Goal: Information Seeking & Learning: Learn about a topic

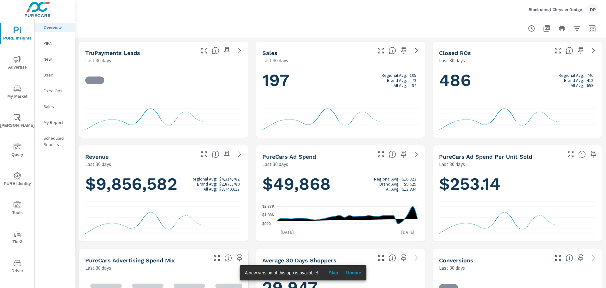
click at [16, 176] on icon "nav menu" at bounding box center [17, 176] width 2 height 1
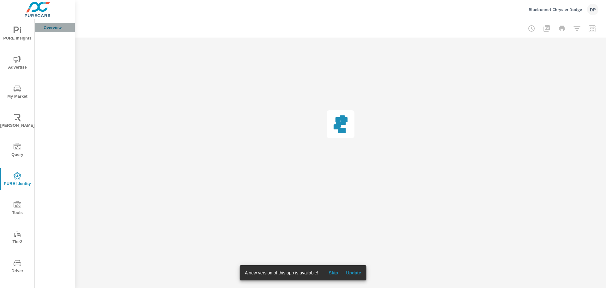
click at [56, 26] on p "Overview" at bounding box center [57, 27] width 26 height 6
click at [350, 268] on button "Update" at bounding box center [353, 272] width 20 height 10
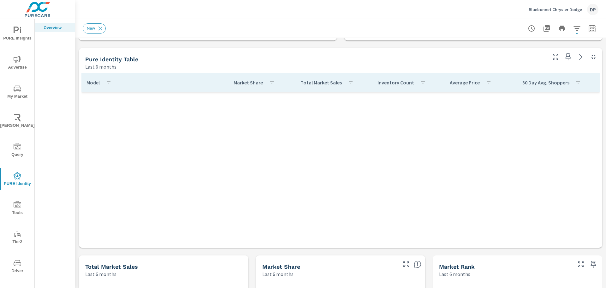
scroll to position [404, 0]
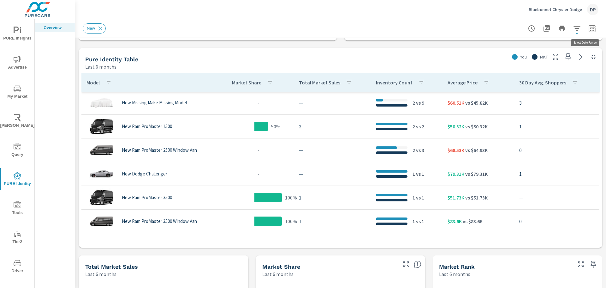
click at [589, 29] on icon "button" at bounding box center [592, 28] width 7 height 8
select select "Last 6 months"
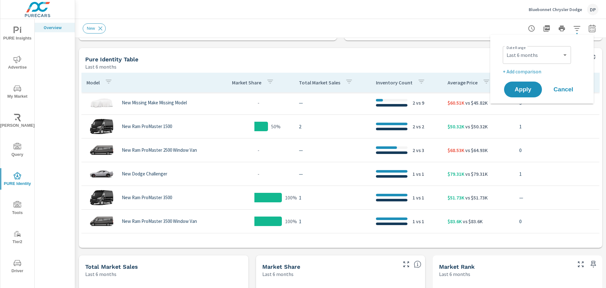
click at [527, 69] on p "+ Add comparison" at bounding box center [543, 72] width 81 height 8
select select "Previous period"
click at [521, 109] on span "Apply" at bounding box center [523, 107] width 26 height 6
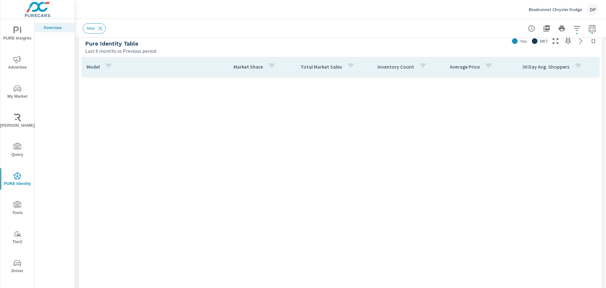
scroll to position [341, 0]
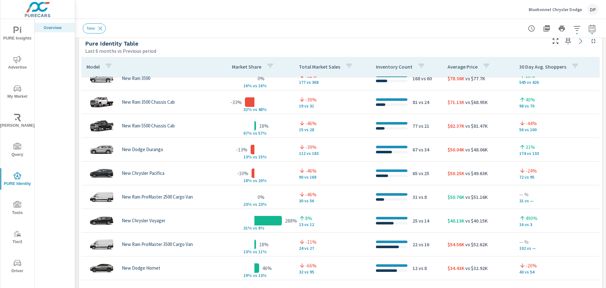
scroll to position [247, 0]
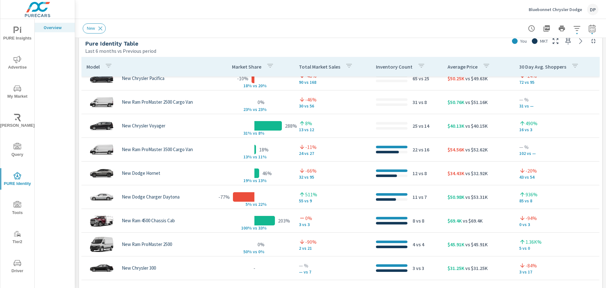
scroll to position [37, 0]
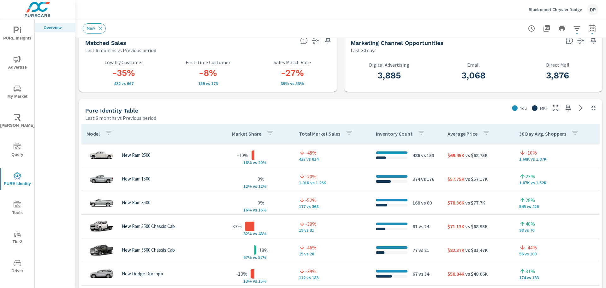
scroll to position [316, 0]
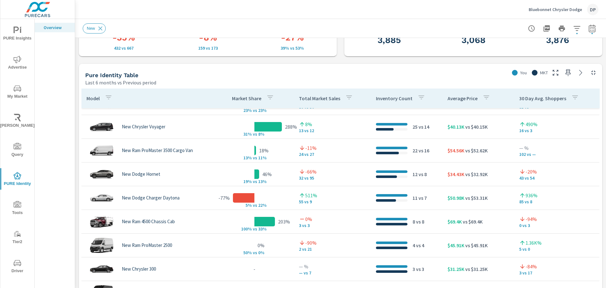
scroll to position [189, 0]
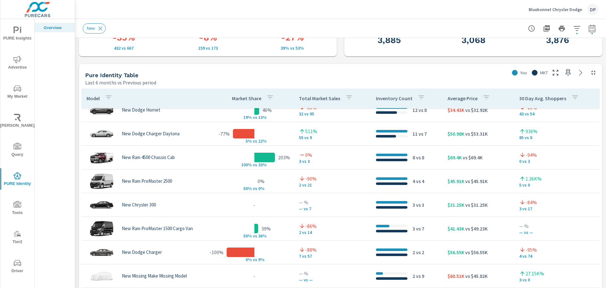
scroll to position [310, 0]
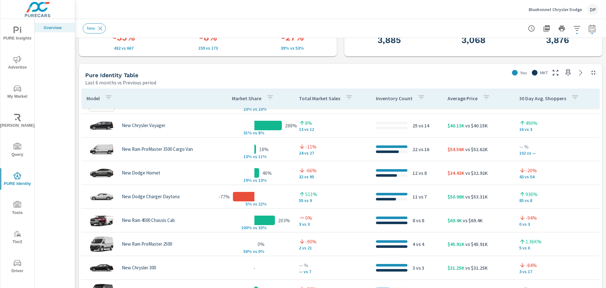
scroll to position [183, 0]
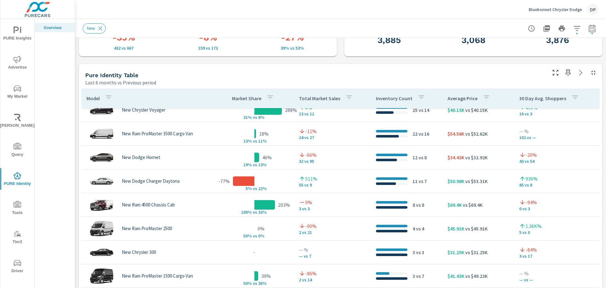
scroll to position [152, 0]
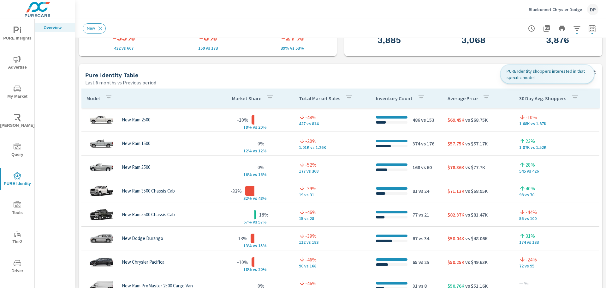
click at [535, 99] on p "30 Day Avg. Shoppers" at bounding box center [542, 98] width 47 height 6
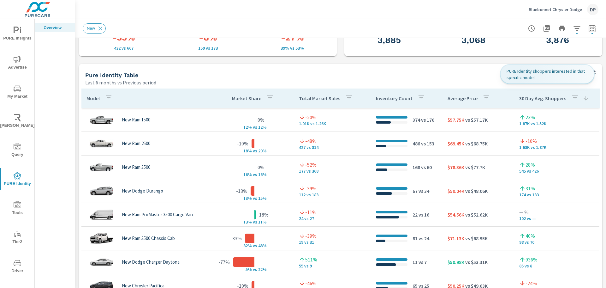
click at [535, 99] on p "30 Day Avg. Shoppers" at bounding box center [542, 98] width 47 height 6
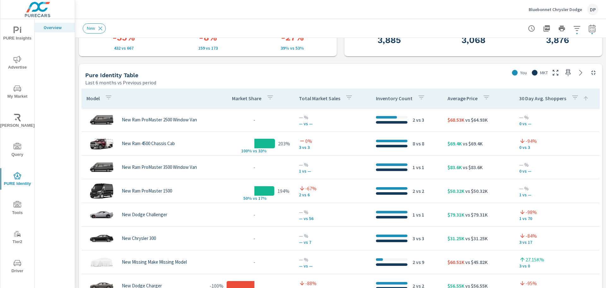
click at [21, 88] on span "My Market" at bounding box center [17, 92] width 30 height 15
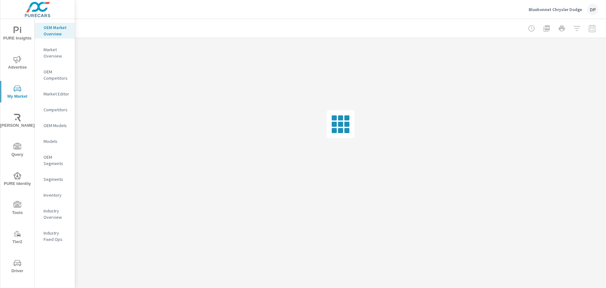
click at [45, 195] on p "Inventory" at bounding box center [57, 195] width 26 height 6
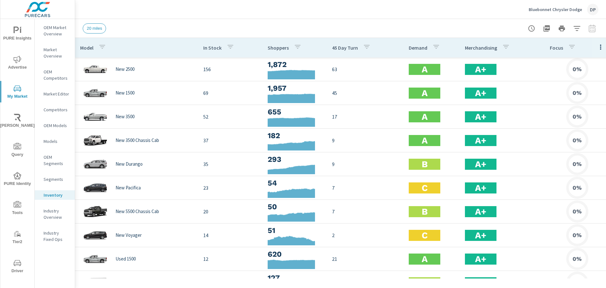
scroll to position [0, 8]
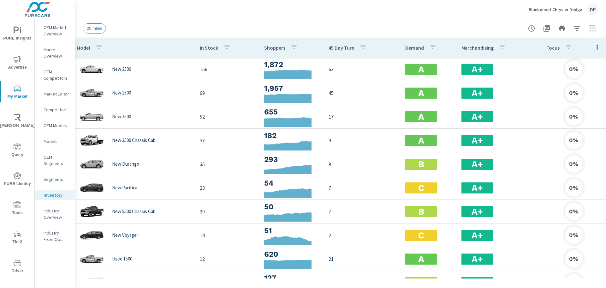
click at [593, 50] on icon "button" at bounding box center [597, 47] width 8 height 8
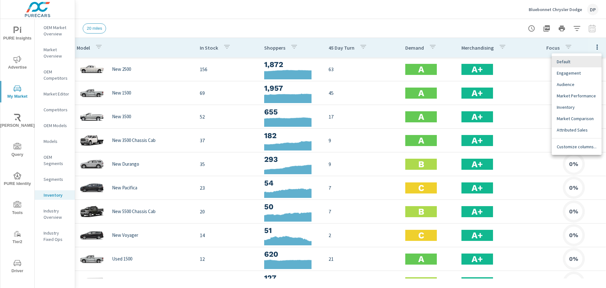
click at [573, 73] on span "Engagement" at bounding box center [577, 73] width 40 height 6
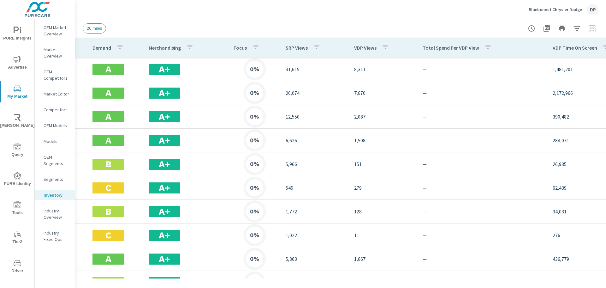
scroll to position [0, 371]
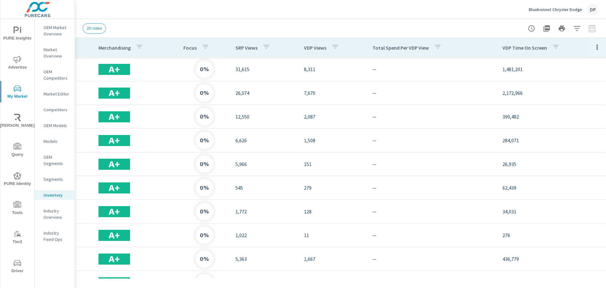
click at [594, 45] on icon "button" at bounding box center [597, 47] width 8 height 8
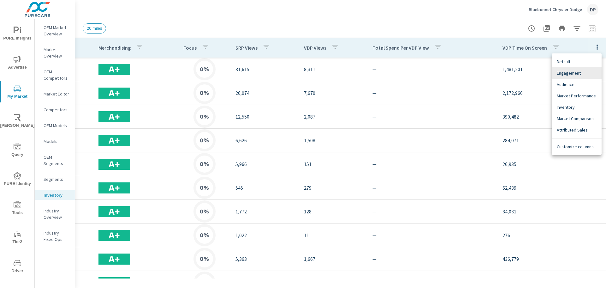
click at [568, 82] on span "Audience" at bounding box center [577, 84] width 40 height 6
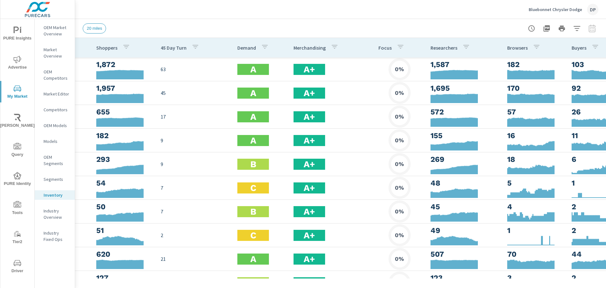
scroll to position [0, 196]
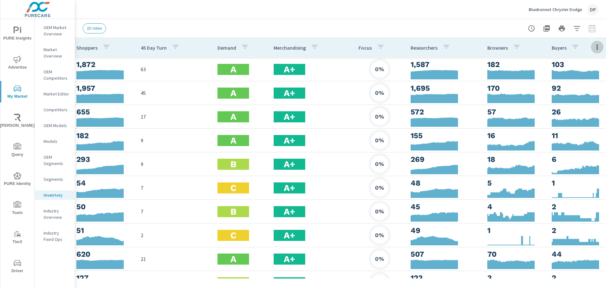
click at [593, 47] on icon "button" at bounding box center [597, 47] width 8 height 8
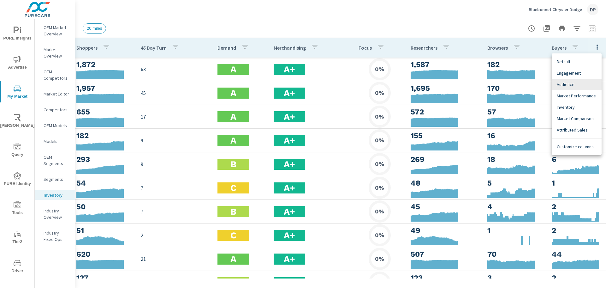
click at [562, 98] on span "Market Performance" at bounding box center [577, 95] width 40 height 6
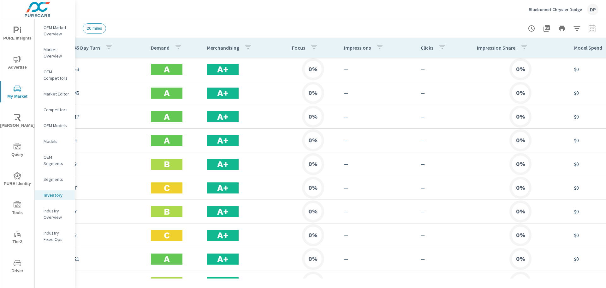
scroll to position [0, 589]
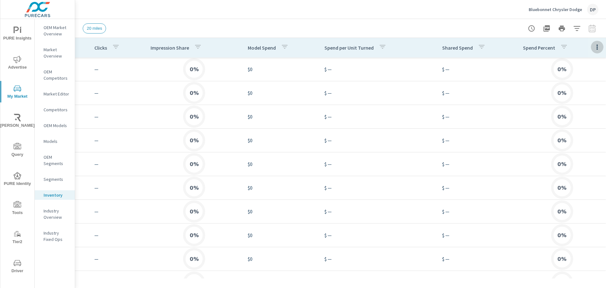
click at [593, 46] on icon "button" at bounding box center [597, 47] width 8 height 8
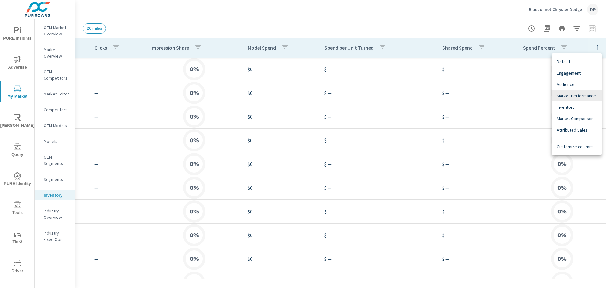
click at [569, 104] on span "Inventory" at bounding box center [577, 107] width 40 height 6
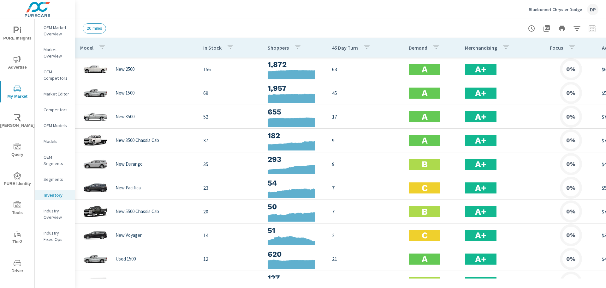
scroll to position [0, 307]
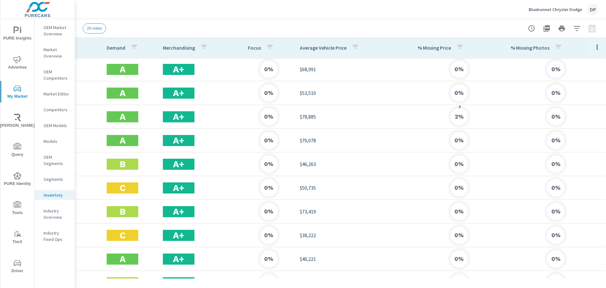
click at [593, 51] on icon "button" at bounding box center [597, 47] width 8 height 8
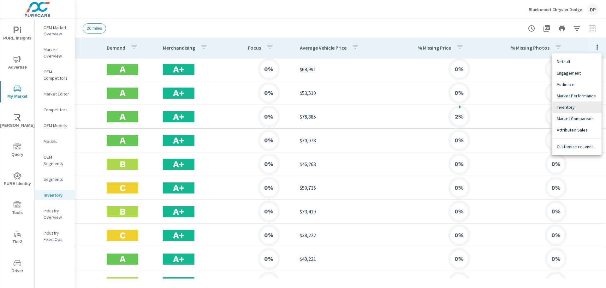
click at [572, 122] on div "Market Comparison" at bounding box center [577, 118] width 50 height 11
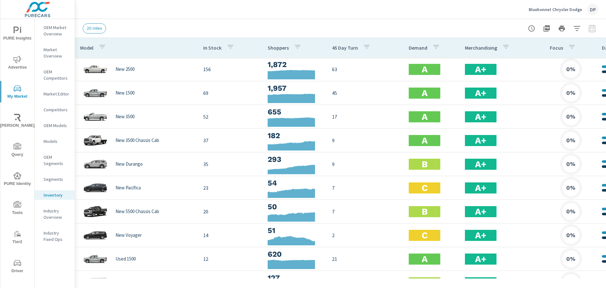
scroll to position [0, 384]
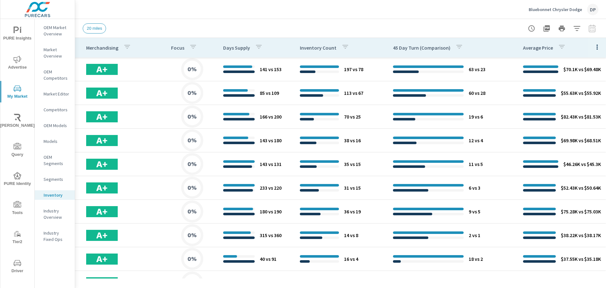
click at [593, 47] on icon "button" at bounding box center [597, 47] width 8 height 8
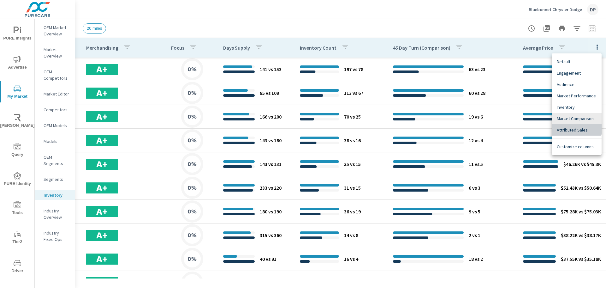
click at [570, 128] on span "Attributed Sales" at bounding box center [577, 130] width 40 height 6
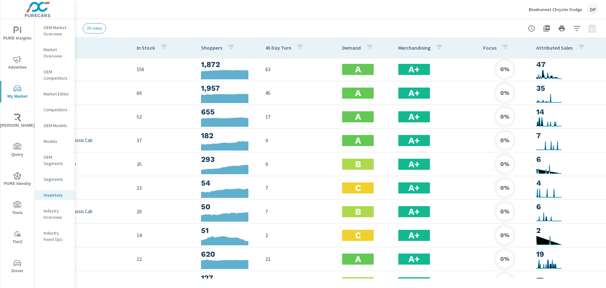
scroll to position [0, 715]
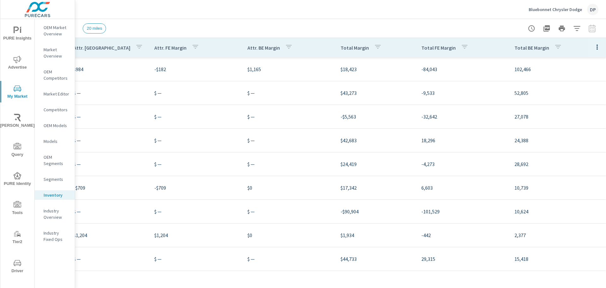
click at [426, 49] on p "Total FE Margin" at bounding box center [438, 48] width 34 height 6
click at [443, 49] on p "Total FE Margin" at bounding box center [438, 48] width 34 height 6
click at [59, 159] on p "OEM Segments" at bounding box center [57, 160] width 26 height 13
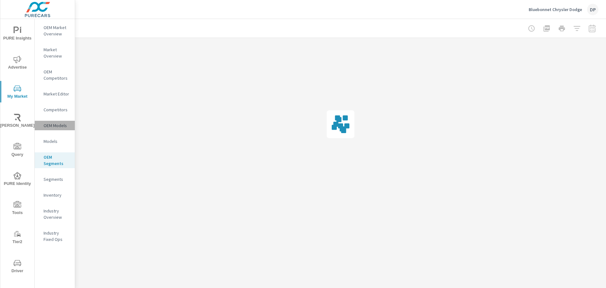
click at [49, 123] on p "OEM Models" at bounding box center [57, 125] width 26 height 6
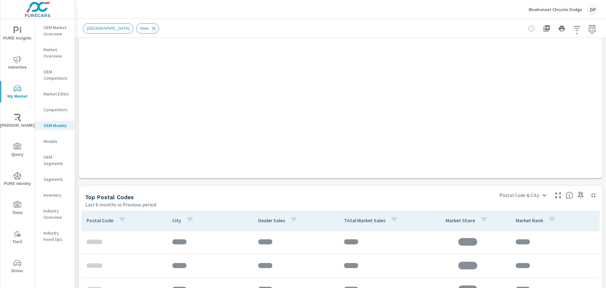
scroll to position [600, 0]
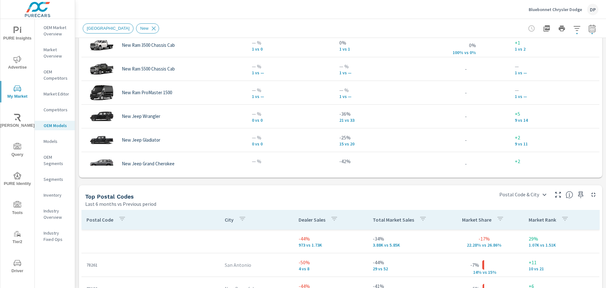
click at [9, 32] on span "PURE Insights" at bounding box center [17, 34] width 30 height 15
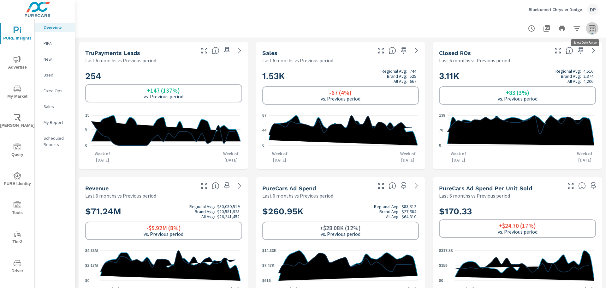
click at [589, 32] on icon "button" at bounding box center [592, 28] width 7 height 8
select select "Last 6 months"
select select "Previous period"
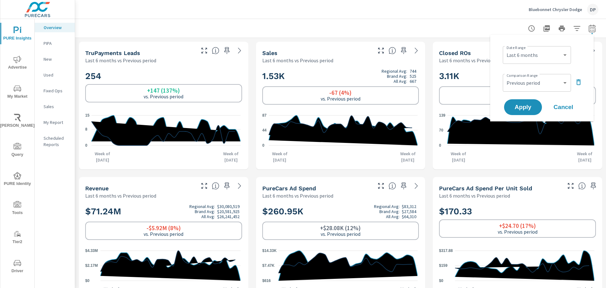
click at [420, 18] on div "Bluebonnet Chrysler Dodge DP" at bounding box center [341, 9] width 516 height 19
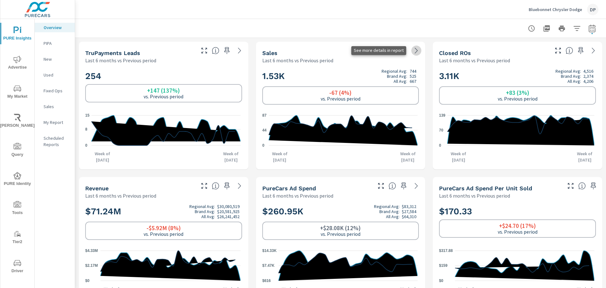
click at [411, 52] on link at bounding box center [416, 50] width 10 height 10
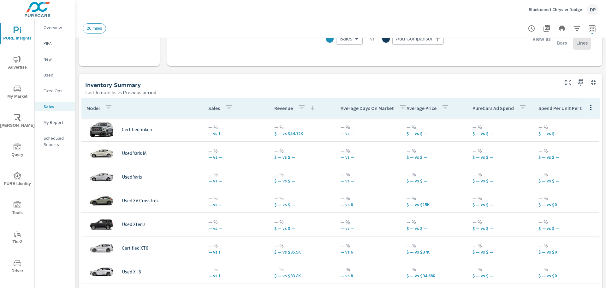
scroll to position [253, 0]
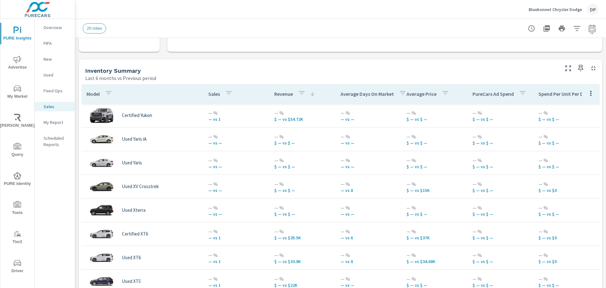
click at [86, 97] on p "Model" at bounding box center [92, 94] width 13 height 6
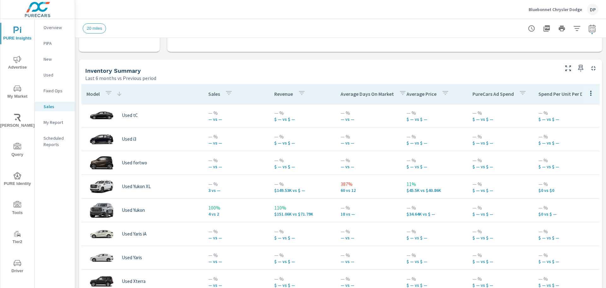
click at [86, 97] on p "Model" at bounding box center [92, 94] width 13 height 6
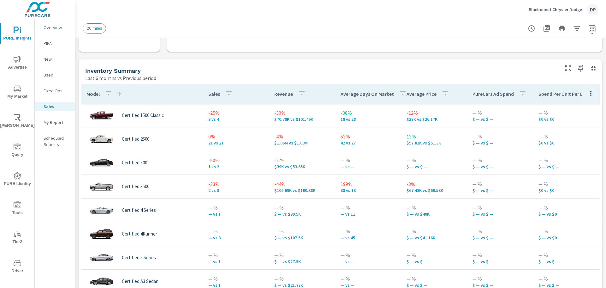
click at [274, 92] on p "Revenue" at bounding box center [283, 94] width 19 height 6
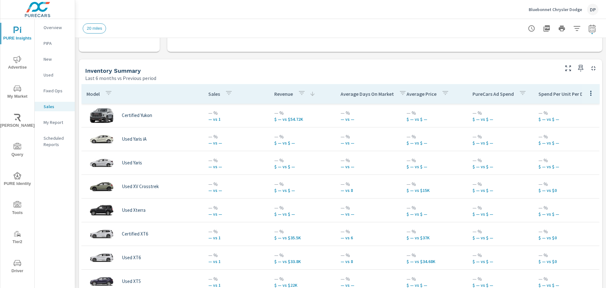
click at [274, 92] on p "Revenue" at bounding box center [283, 94] width 19 height 6
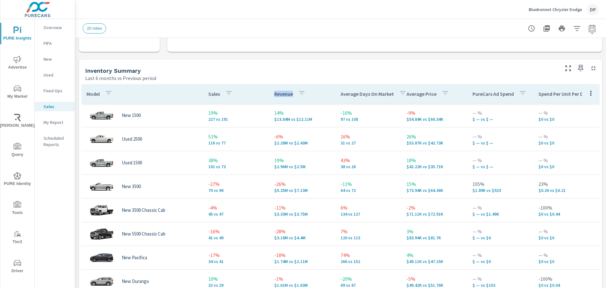
click at [274, 92] on p "Revenue" at bounding box center [283, 94] width 19 height 6
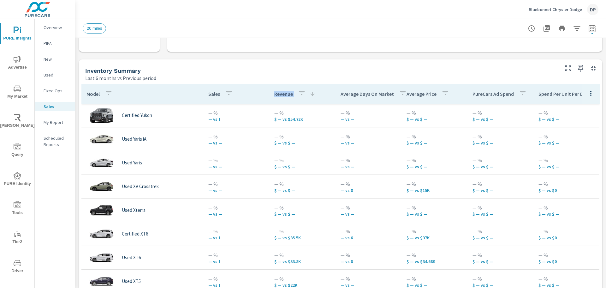
click at [274, 92] on p "Revenue" at bounding box center [283, 94] width 19 height 6
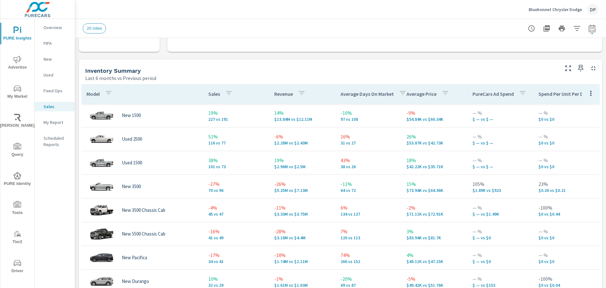
click at [274, 92] on p "Revenue" at bounding box center [283, 94] width 19 height 6
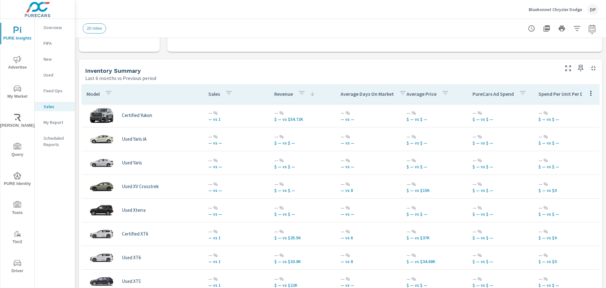
click at [274, 92] on p "Revenue" at bounding box center [283, 94] width 19 height 6
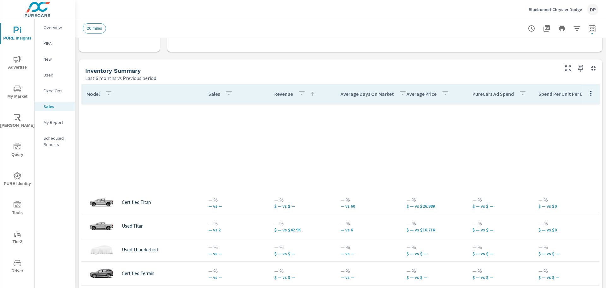
scroll to position [1531, 0]
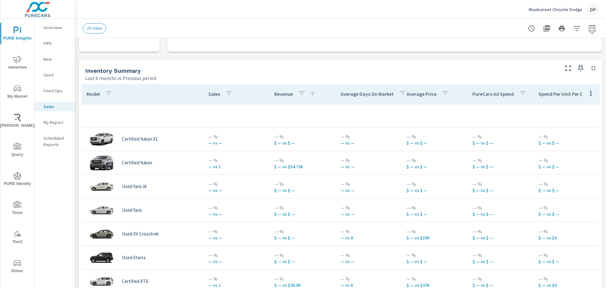
click at [276, 93] on p "Revenue" at bounding box center [283, 94] width 19 height 6
click at [301, 92] on icon "button" at bounding box center [302, 93] width 6 height 4
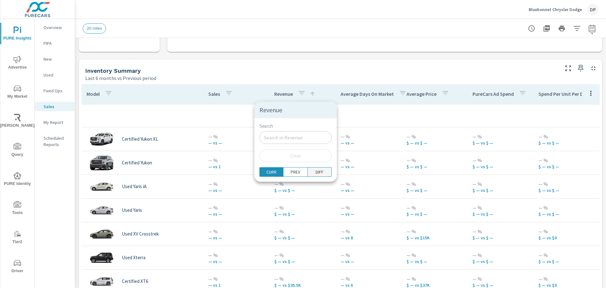
click at [316, 173] on p "DIFF" at bounding box center [320, 172] width 8 height 6
click at [358, 106] on div at bounding box center [303, 144] width 606 height 288
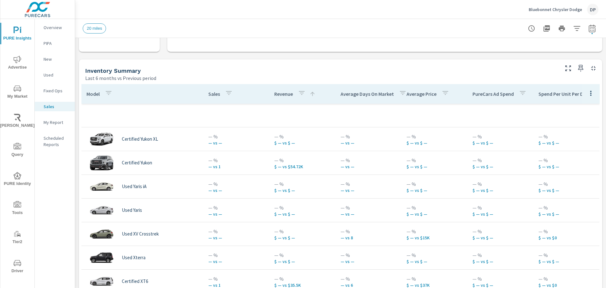
click at [279, 92] on p "Revenue" at bounding box center [283, 94] width 19 height 6
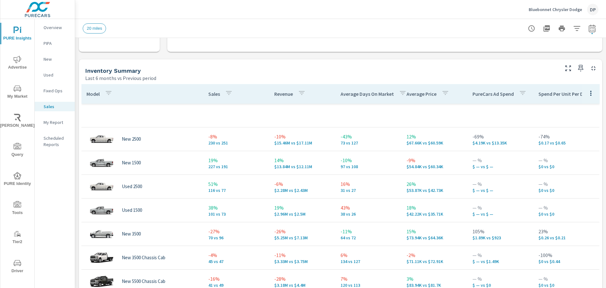
click at [212, 94] on p "Sales" at bounding box center [214, 94] width 12 height 6
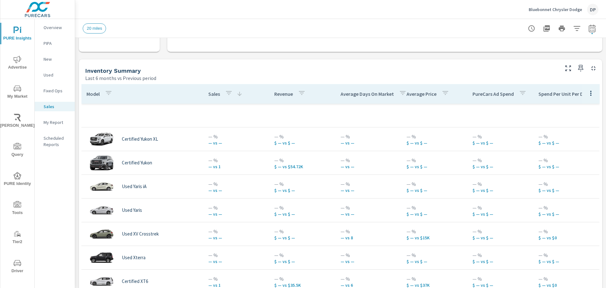
click at [212, 94] on p "Sales" at bounding box center [214, 94] width 12 height 6
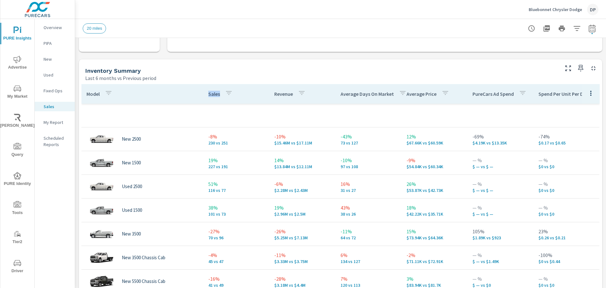
click at [212, 94] on p "Sales" at bounding box center [214, 94] width 12 height 6
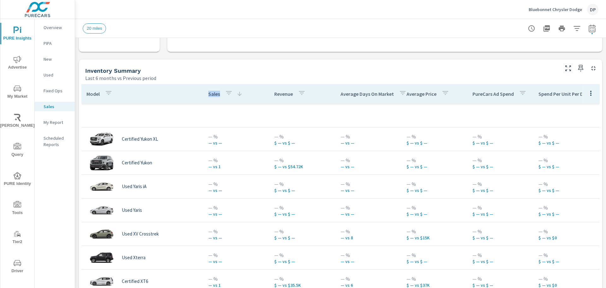
click at [212, 94] on p "Sales" at bounding box center [214, 94] width 12 height 6
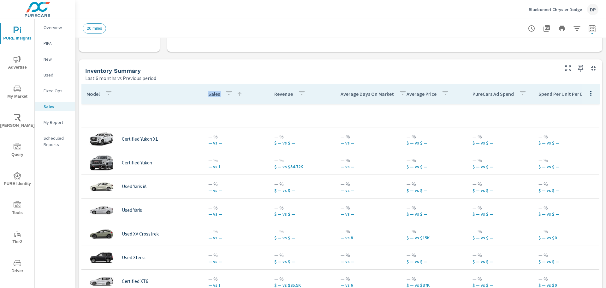
click at [212, 94] on p "Sales" at bounding box center [214, 94] width 12 height 6
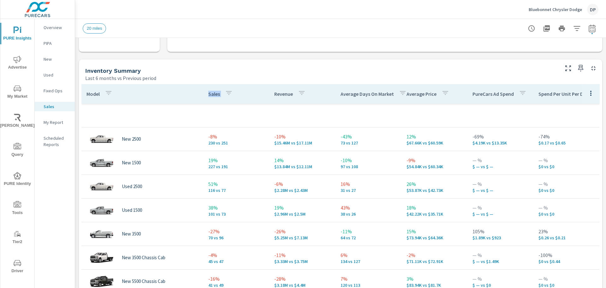
click at [212, 94] on p "Sales" at bounding box center [214, 94] width 12 height 6
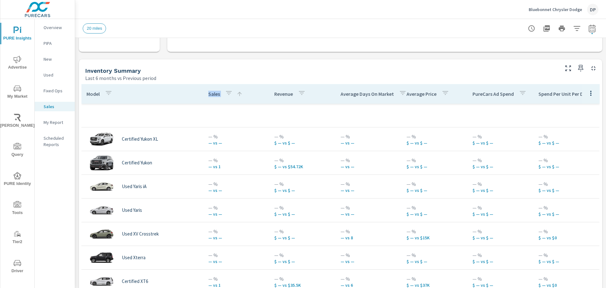
click at [212, 94] on p "Sales" at bounding box center [214, 94] width 12 height 6
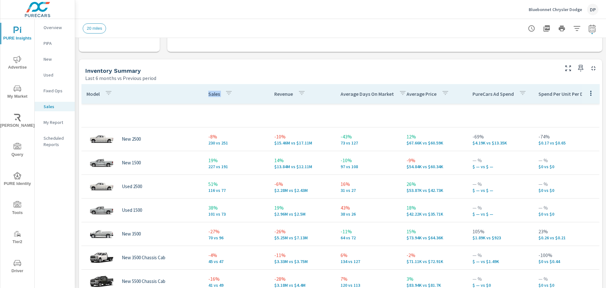
click at [212, 94] on p "Sales" at bounding box center [214, 94] width 12 height 6
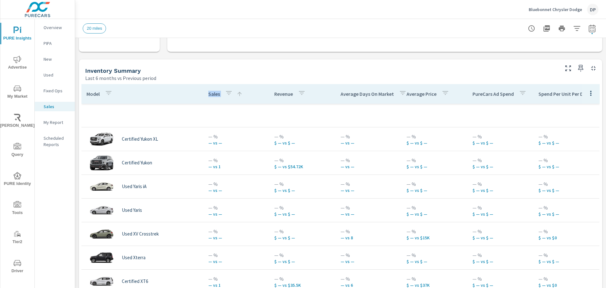
click at [212, 94] on p "Sales" at bounding box center [214, 94] width 12 height 6
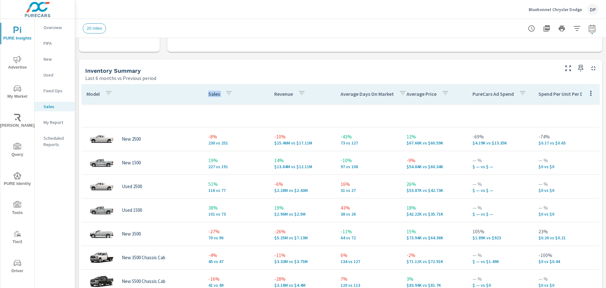
click at [212, 94] on p "Sales" at bounding box center [214, 94] width 12 height 6
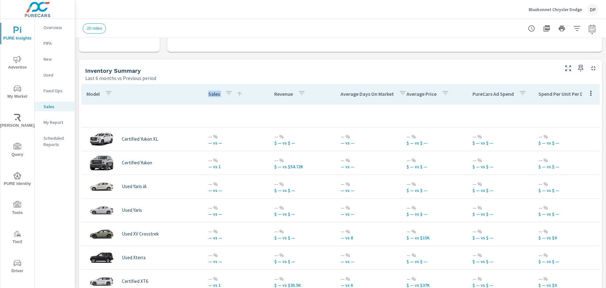
click at [212, 94] on p "Sales" at bounding box center [214, 94] width 12 height 6
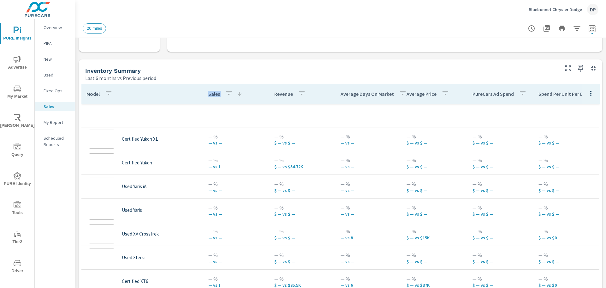
click at [212, 94] on p "Sales" at bounding box center [214, 94] width 12 height 6
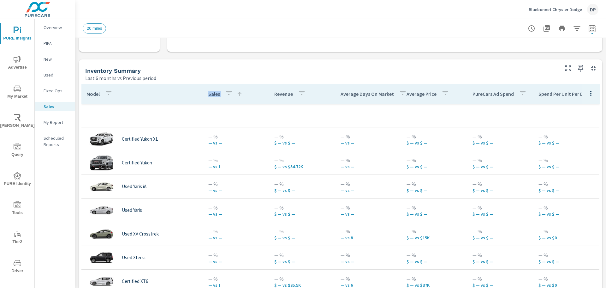
click at [212, 94] on p "Sales" at bounding box center [214, 94] width 12 height 6
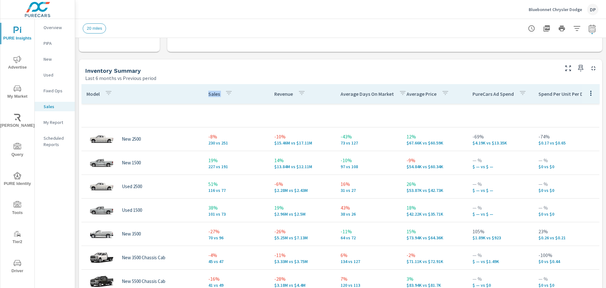
click at [212, 94] on p "Sales" at bounding box center [214, 94] width 12 height 6
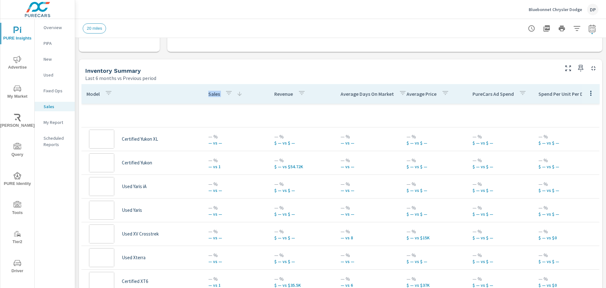
click at [212, 94] on p "Sales" at bounding box center [214, 94] width 12 height 6
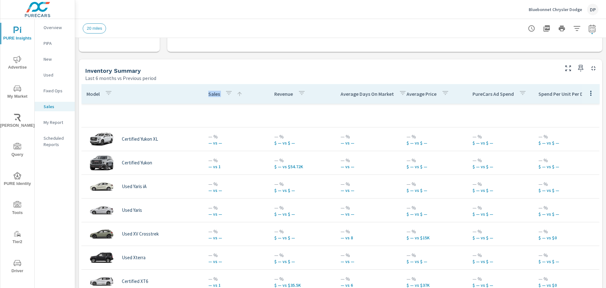
click at [212, 94] on p "Sales" at bounding box center [214, 94] width 12 height 6
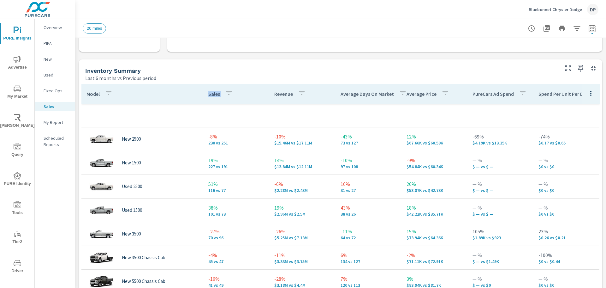
click at [212, 94] on p "Sales" at bounding box center [214, 94] width 12 height 6
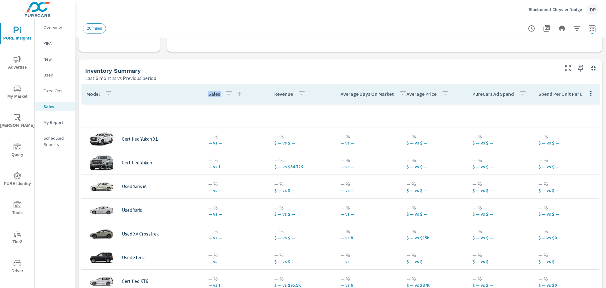
click at [212, 94] on p "Sales" at bounding box center [214, 94] width 12 height 6
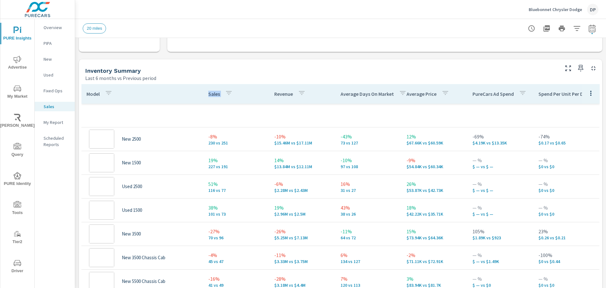
click at [212, 94] on p "Sales" at bounding box center [214, 94] width 12 height 6
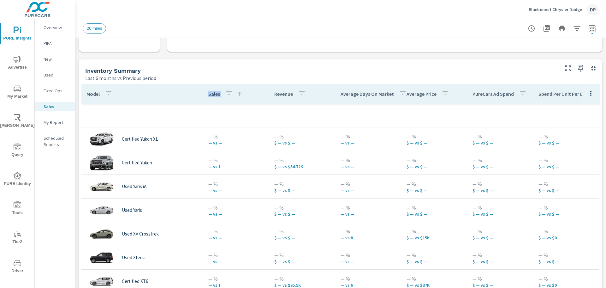
click at [212, 94] on p "Sales" at bounding box center [214, 94] width 12 height 6
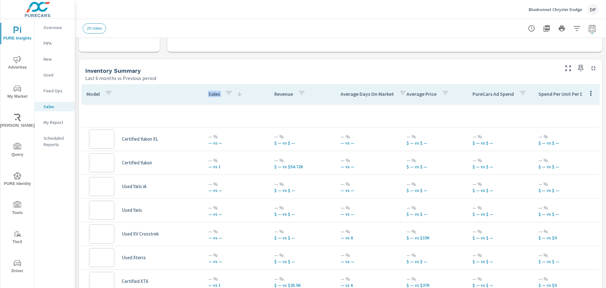
click at [212, 94] on p "Sales" at bounding box center [214, 94] width 12 height 6
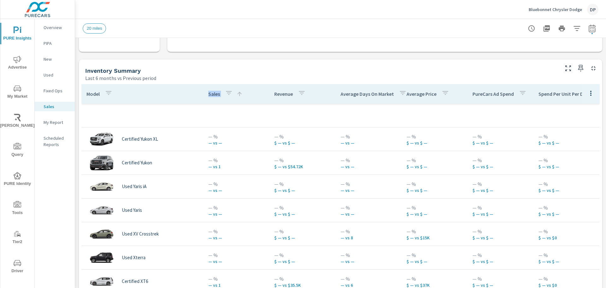
click at [215, 94] on p "Sales" at bounding box center [214, 94] width 12 height 6
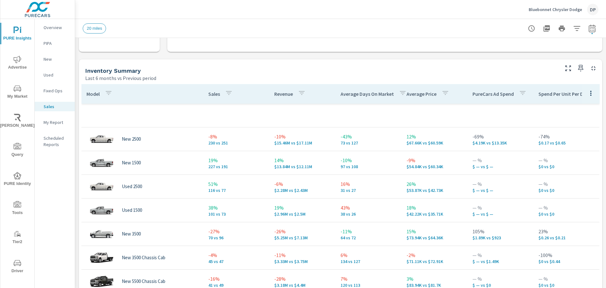
click at [279, 96] on p "Revenue" at bounding box center [283, 94] width 19 height 6
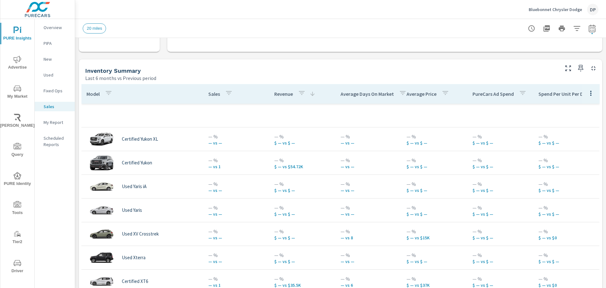
click at [279, 96] on p "Revenue" at bounding box center [283, 94] width 19 height 6
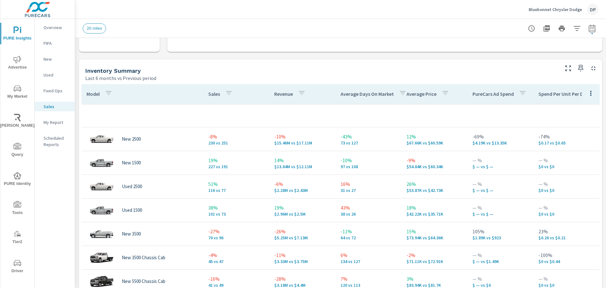
click at [279, 96] on p "Revenue" at bounding box center [283, 94] width 19 height 6
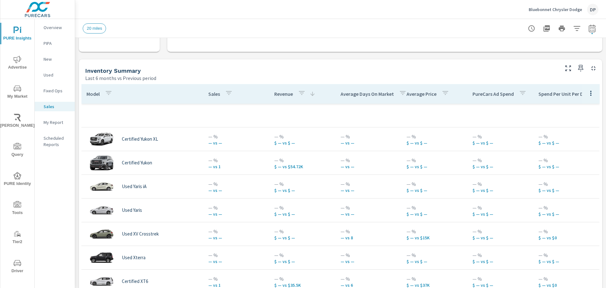
click at [279, 96] on p "Revenue" at bounding box center [283, 94] width 19 height 6
click at [274, 97] on p "Revenue" at bounding box center [283, 94] width 19 height 6
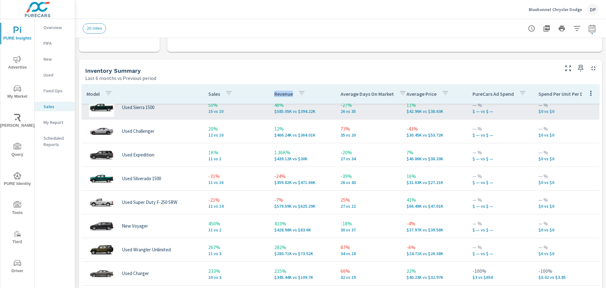
scroll to position [316, 0]
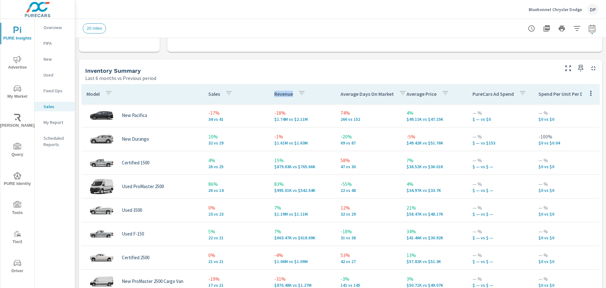
scroll to position [63, 0]
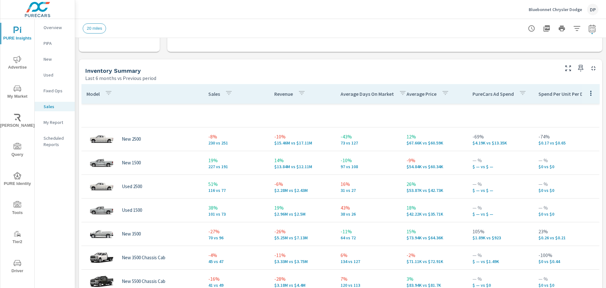
click at [251, 113] on td at bounding box center [236, 115] width 66 height 10
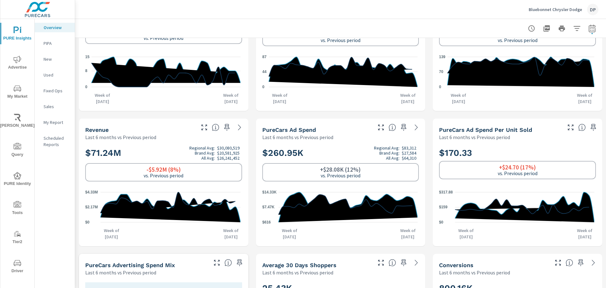
scroll to position [63, 0]
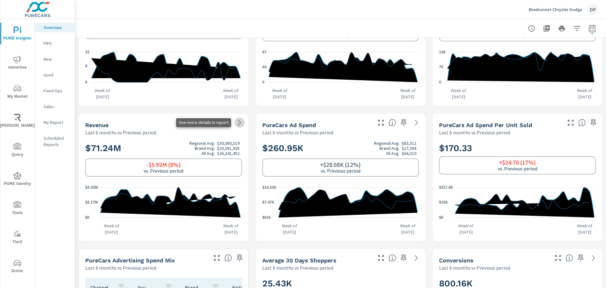
click at [236, 123] on icon at bounding box center [240, 123] width 8 height 8
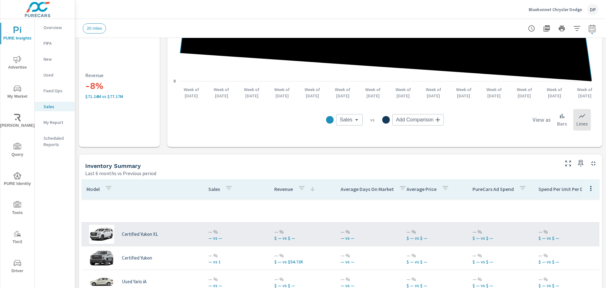
scroll to position [158, 0]
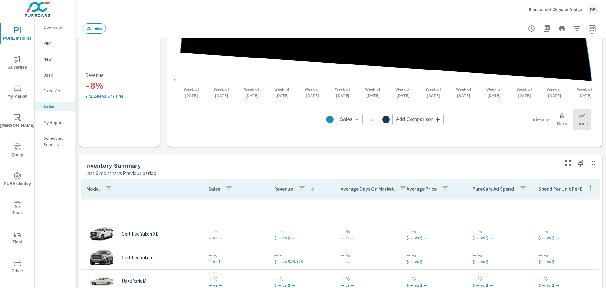
click at [217, 189] on p "Sales" at bounding box center [214, 188] width 12 height 6
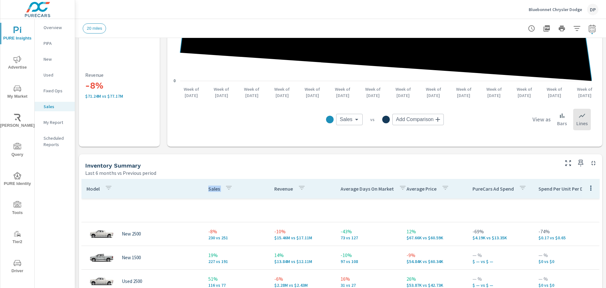
click at [217, 189] on p "Sales" at bounding box center [214, 188] width 12 height 6
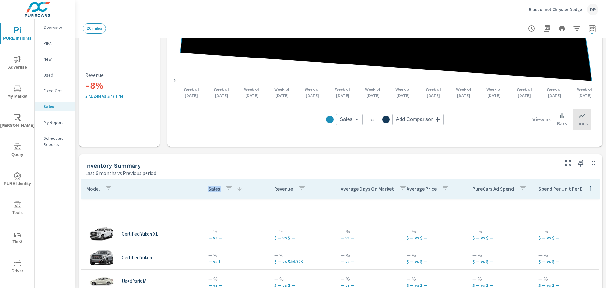
click at [217, 189] on p "Sales" at bounding box center [214, 188] width 12 height 6
click at [214, 189] on p "Sales" at bounding box center [214, 188] width 12 height 6
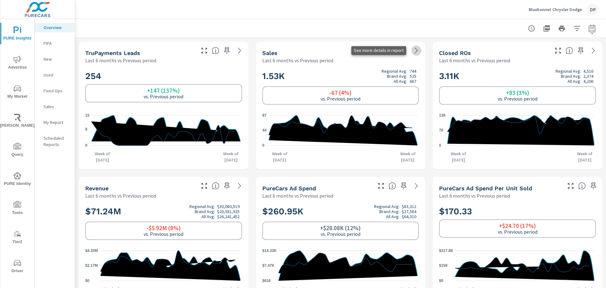
click at [414, 53] on icon at bounding box center [417, 51] width 8 height 8
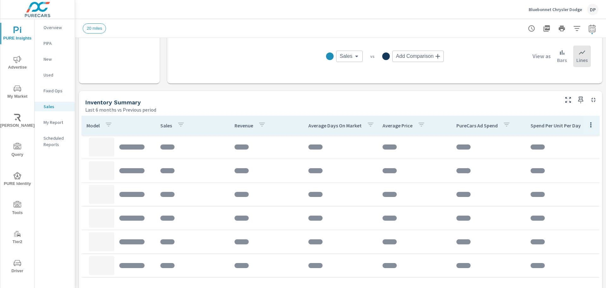
scroll to position [253, 0]
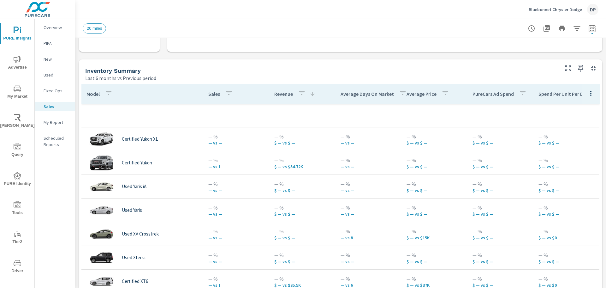
click at [210, 95] on p "Sales" at bounding box center [214, 94] width 12 height 6
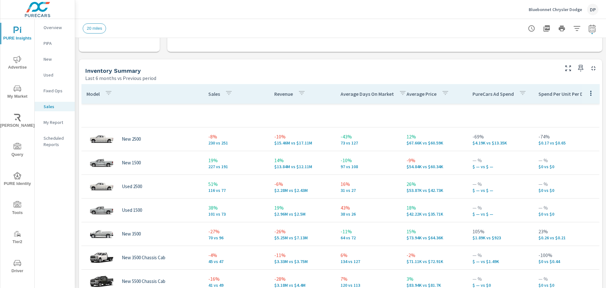
click at [210, 95] on p "Sales" at bounding box center [214, 94] width 12 height 6
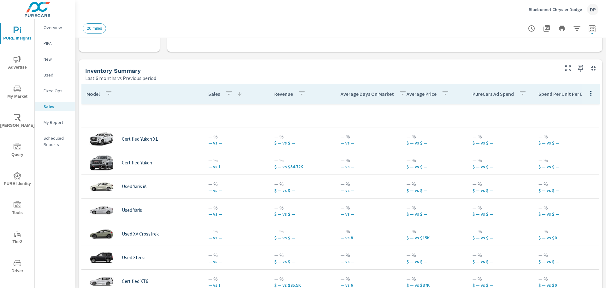
click at [210, 95] on p "Sales" at bounding box center [214, 94] width 12 height 6
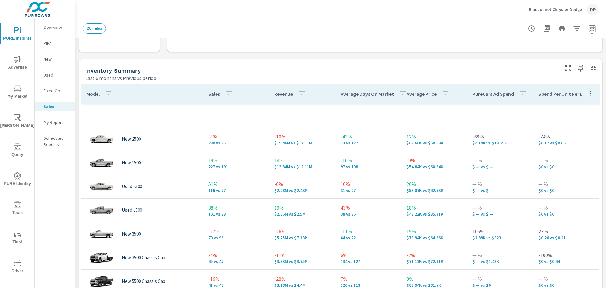
click at [226, 92] on icon "button" at bounding box center [229, 93] width 6 height 4
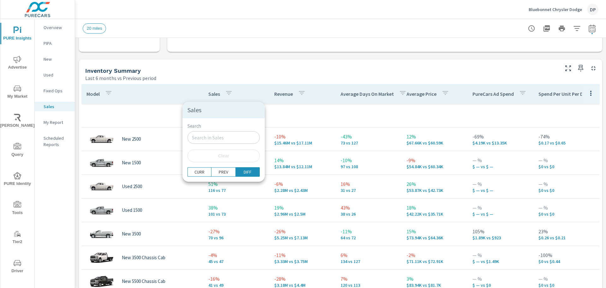
click at [220, 156] on span "Clear" at bounding box center [223, 156] width 65 height 6
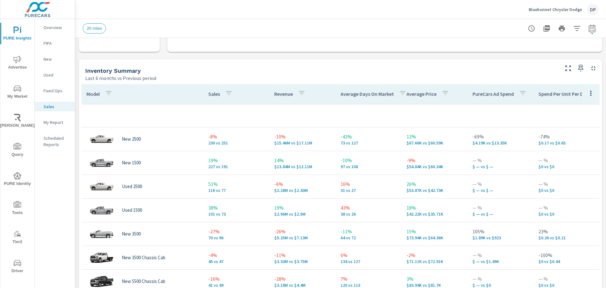
click at [209, 94] on p "Sales" at bounding box center [214, 94] width 12 height 6
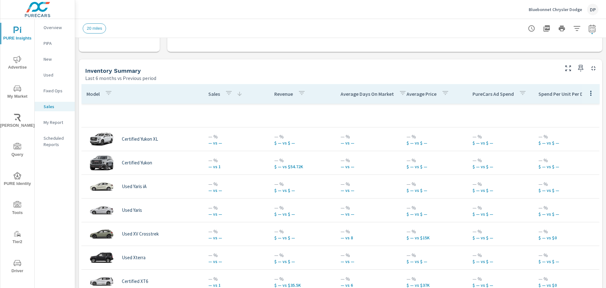
click at [209, 94] on p "Sales" at bounding box center [214, 94] width 12 height 6
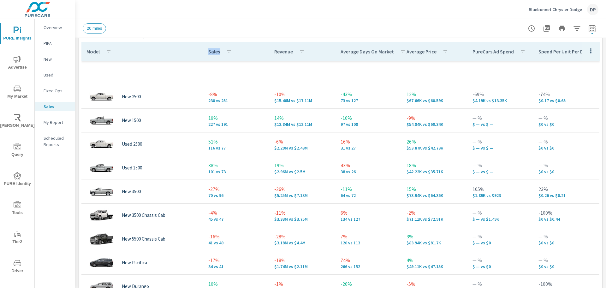
scroll to position [284, 0]
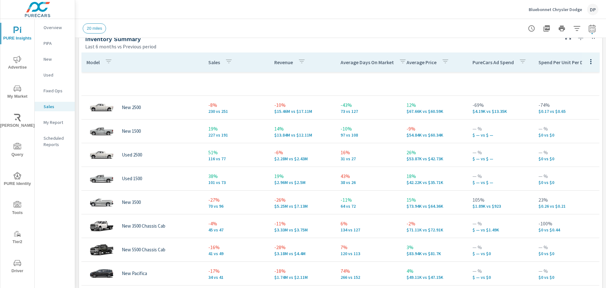
click at [279, 66] on div "Revenue" at bounding box center [291, 62] width 34 height 15
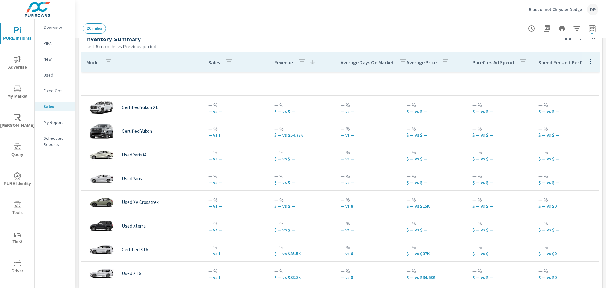
click at [279, 66] on div "Revenue" at bounding box center [294, 62] width 41 height 15
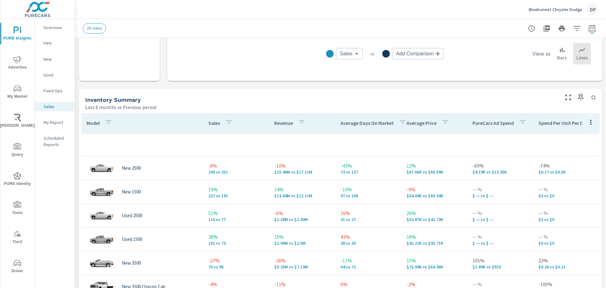
scroll to position [221, 0]
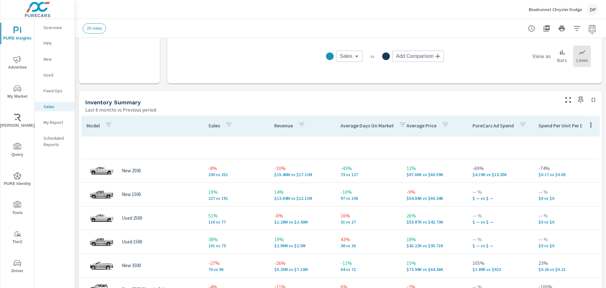
click at [209, 127] on p "Sales" at bounding box center [214, 125] width 12 height 6
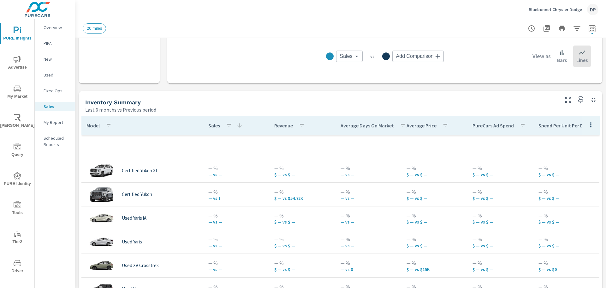
click at [209, 127] on p "Sales" at bounding box center [214, 125] width 12 height 6
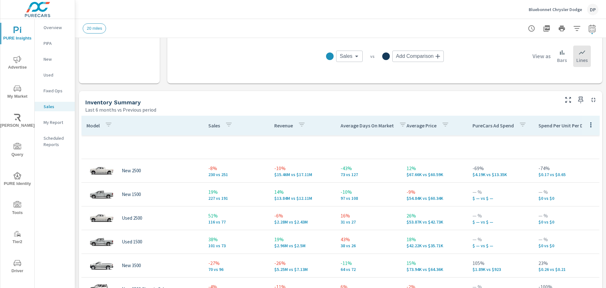
scroll to position [253, 0]
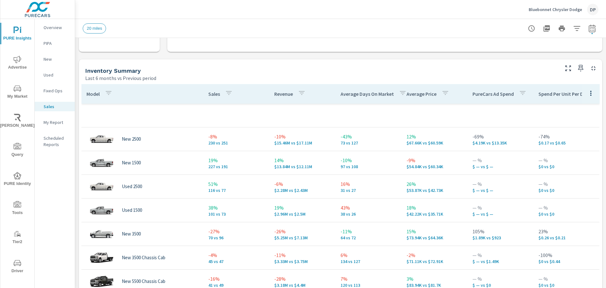
click at [208, 97] on p "Sales" at bounding box center [214, 94] width 12 height 6
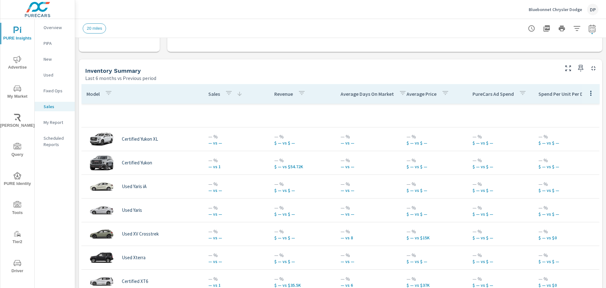
click at [213, 97] on p "Sales" at bounding box center [214, 94] width 12 height 6
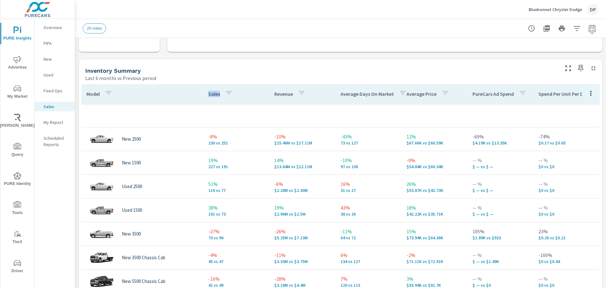
click at [213, 97] on p "Sales" at bounding box center [214, 94] width 12 height 6
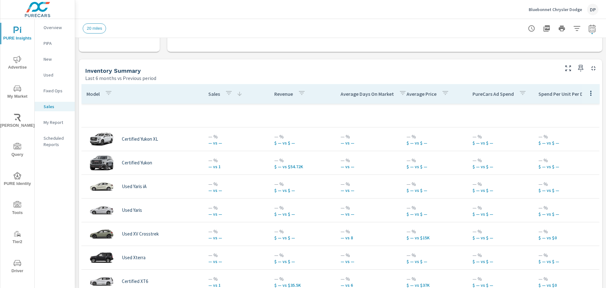
click at [211, 96] on p "Sales" at bounding box center [214, 94] width 12 height 6
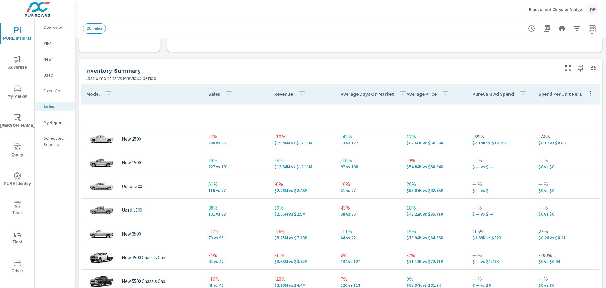
click at [211, 96] on p "Sales" at bounding box center [214, 94] width 12 height 6
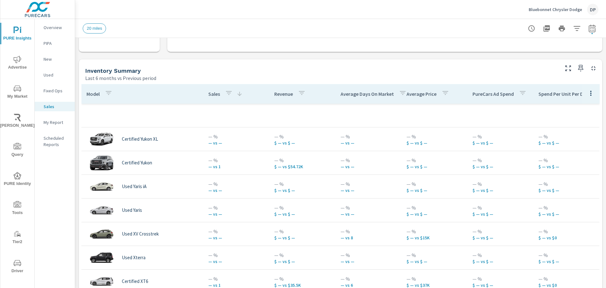
click at [211, 96] on p "Sales" at bounding box center [214, 94] width 12 height 6
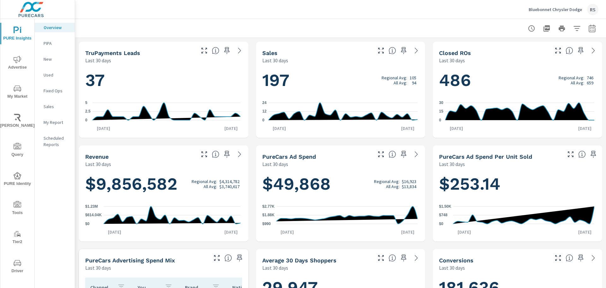
scroll to position [0, 0]
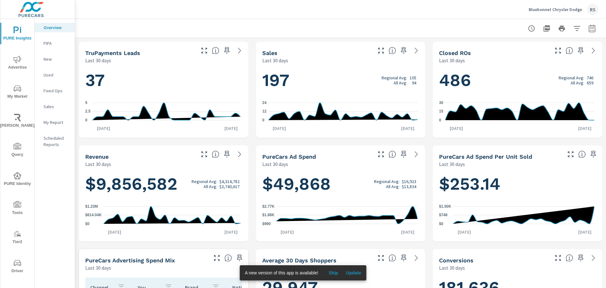
click at [356, 271] on span "Update" at bounding box center [353, 273] width 15 height 6
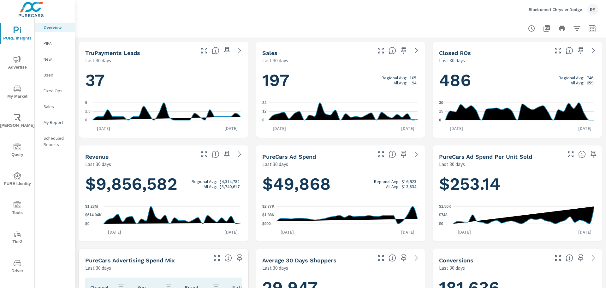
click at [413, 52] on icon at bounding box center [417, 51] width 8 height 8
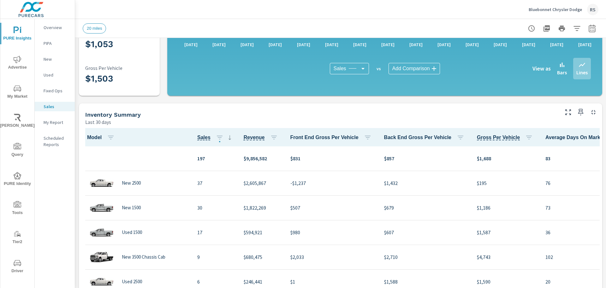
scroll to position [0, 0]
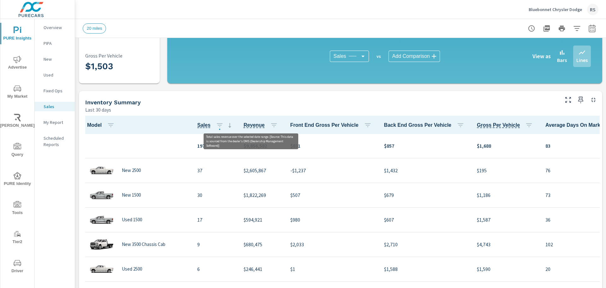
click at [247, 127] on span "Revenue" at bounding box center [254, 125] width 21 height 8
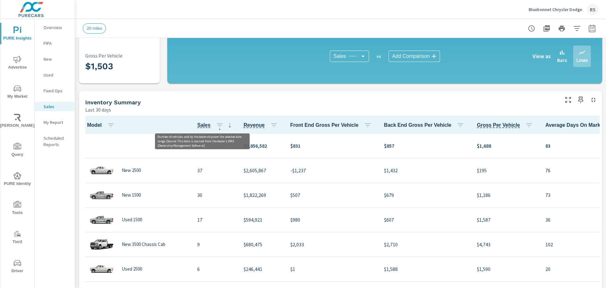
click at [203, 124] on span "Sales" at bounding box center [203, 125] width 13 height 8
click at [271, 125] on icon "button" at bounding box center [274, 125] width 6 height 4
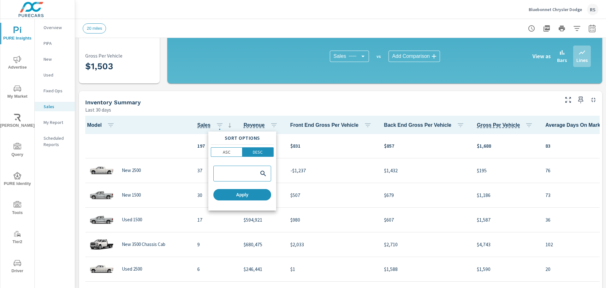
click at [279, 110] on div at bounding box center [303, 144] width 606 height 288
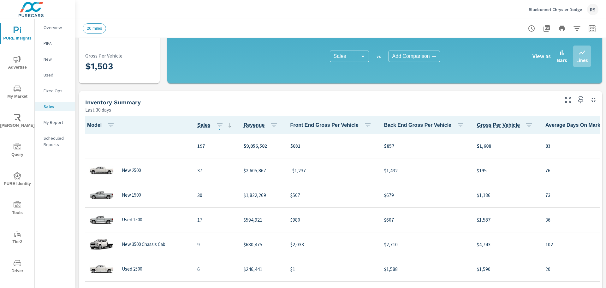
click at [588, 29] on icon "button" at bounding box center [592, 29] width 8 height 8
select select "Last 30 days"
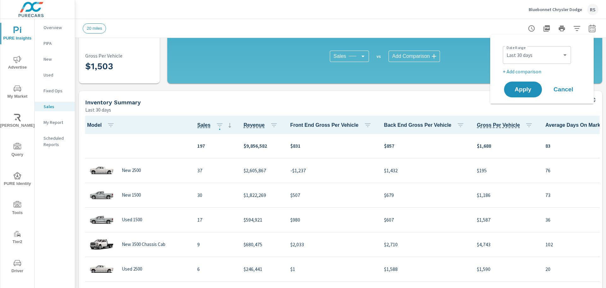
click at [529, 74] on p "+ Add comparison" at bounding box center [543, 72] width 81 height 8
select select "Previous period"
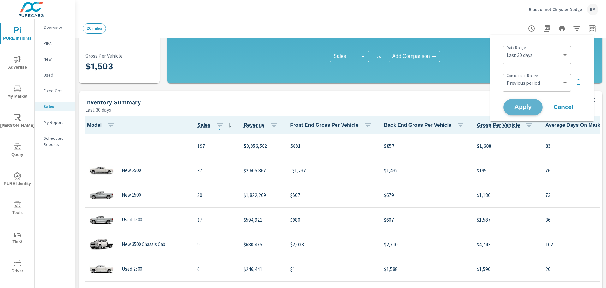
click at [523, 106] on span "Apply" at bounding box center [523, 107] width 26 height 6
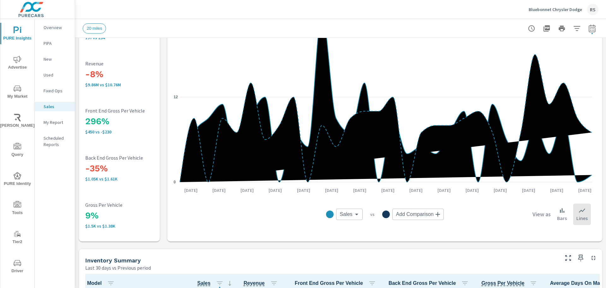
scroll to position [158, 0]
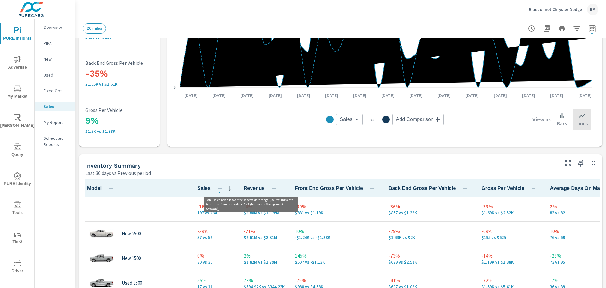
click at [254, 190] on span "Revenue" at bounding box center [254, 188] width 21 height 8
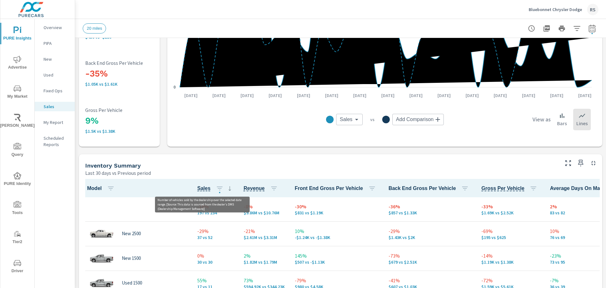
click at [199, 189] on span "Sales" at bounding box center [203, 188] width 13 height 8
click at [271, 188] on icon "button" at bounding box center [274, 188] width 8 height 8
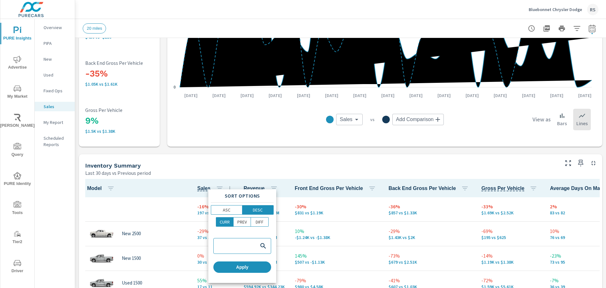
click at [284, 172] on div at bounding box center [303, 144] width 606 height 288
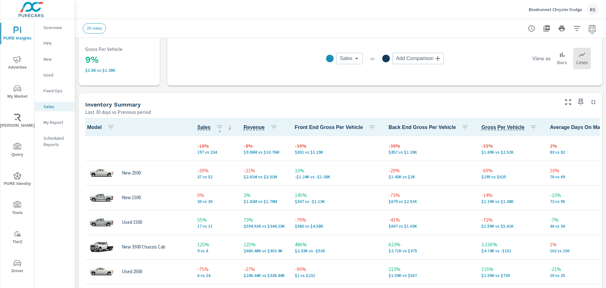
scroll to position [221, 0]
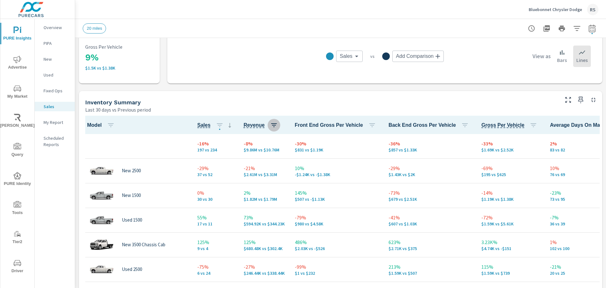
click at [275, 122] on button "button" at bounding box center [274, 125] width 13 height 13
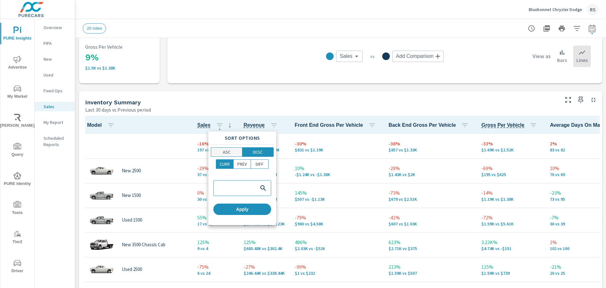
click at [227, 153] on p "ASC" at bounding box center [227, 152] width 8 height 6
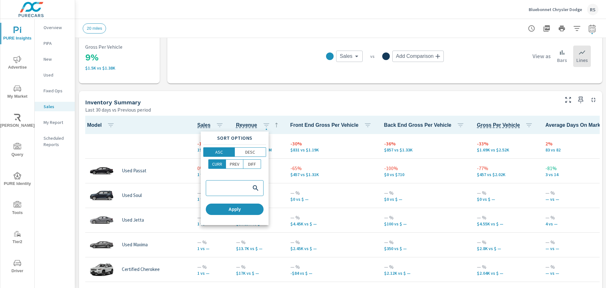
click at [298, 109] on div at bounding box center [303, 144] width 606 height 288
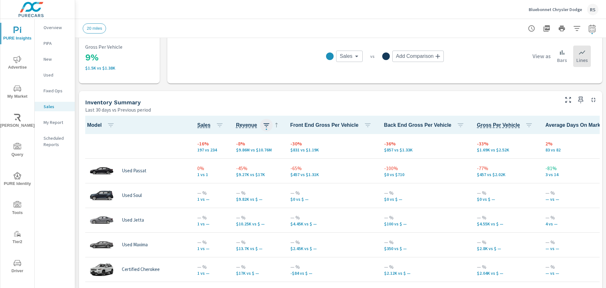
click at [266, 124] on icon "button" at bounding box center [267, 125] width 8 height 8
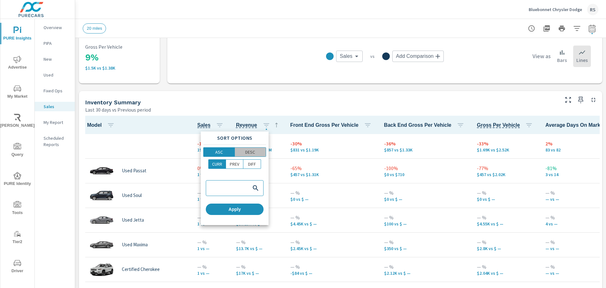
click at [255, 151] on p "DESC" at bounding box center [250, 152] width 10 height 6
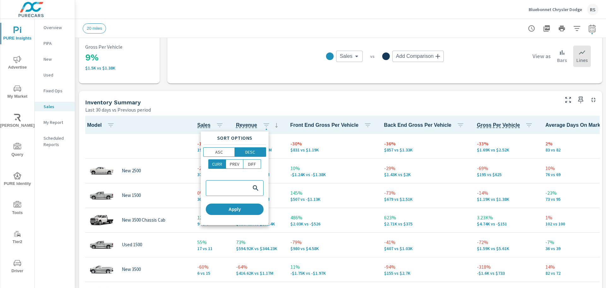
click at [300, 93] on div at bounding box center [303, 144] width 606 height 288
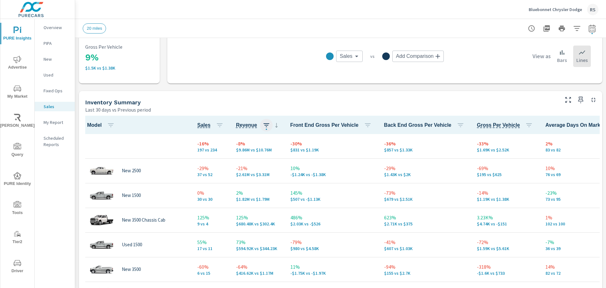
click at [267, 124] on button "button" at bounding box center [266, 125] width 13 height 13
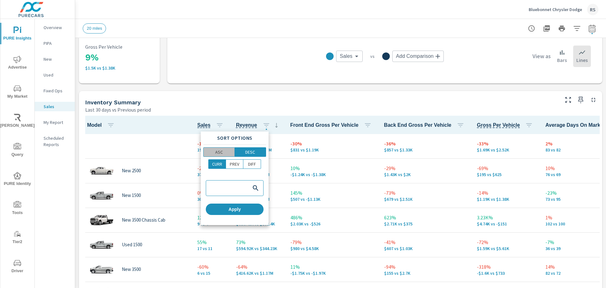
click at [225, 154] on span "ASC" at bounding box center [218, 152] width 27 height 6
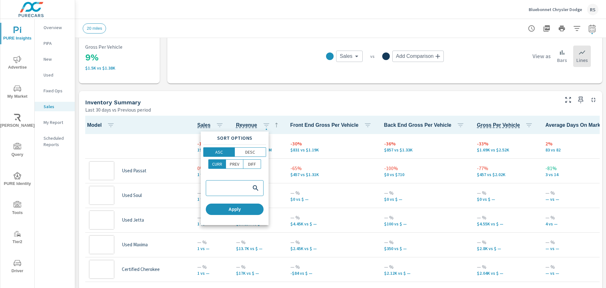
click at [262, 110] on div at bounding box center [303, 144] width 606 height 288
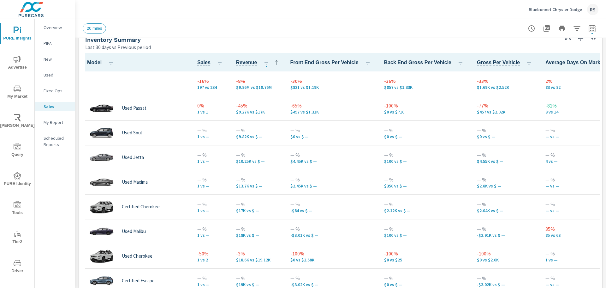
scroll to position [284, 0]
click at [219, 66] on button "button" at bounding box center [219, 62] width 13 height 13
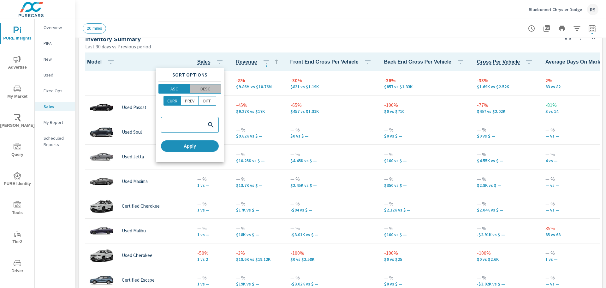
click at [201, 88] on p "DESC" at bounding box center [205, 89] width 10 height 6
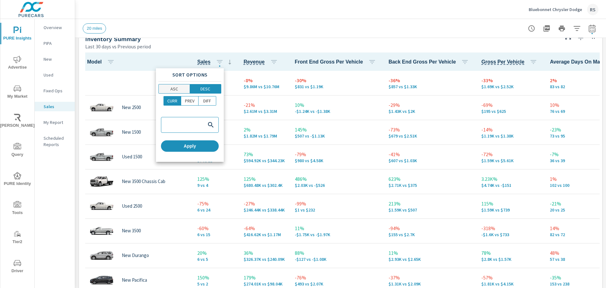
click at [182, 86] on span "ASC" at bounding box center [174, 89] width 27 height 6
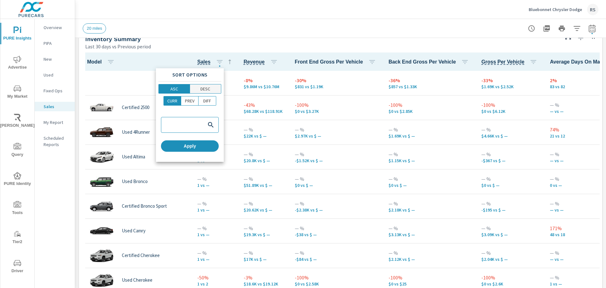
click at [215, 88] on span "DESC" at bounding box center [205, 89] width 27 height 6
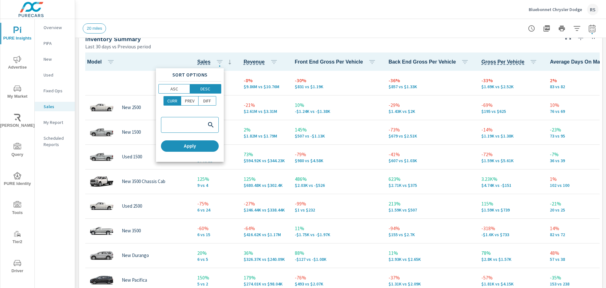
click at [186, 50] on div at bounding box center [303, 144] width 606 height 288
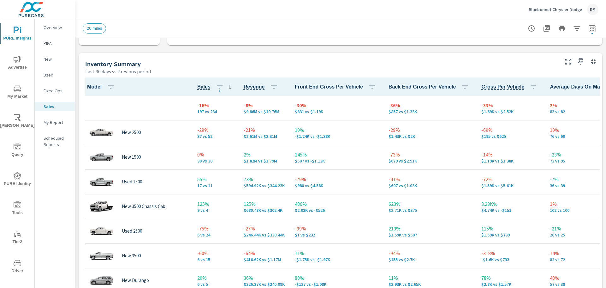
click at [207, 65] on div "Inventory Summary Last 30 days vs Previous period" at bounding box center [320, 64] width 482 height 22
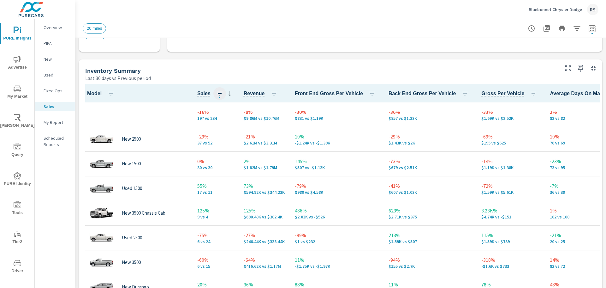
click at [217, 87] on button "button" at bounding box center [219, 93] width 13 height 13
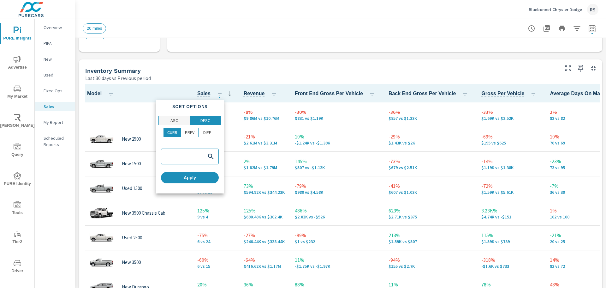
click at [176, 121] on p "ASC" at bounding box center [174, 120] width 8 height 6
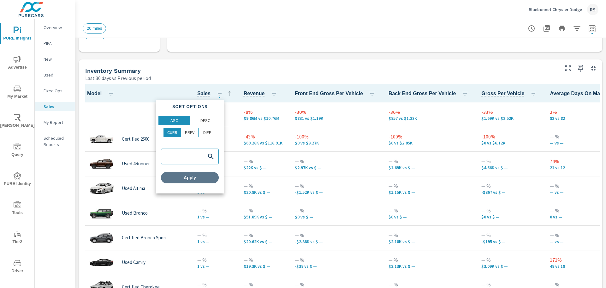
click at [182, 177] on span "Apply" at bounding box center [190, 178] width 53 height 6
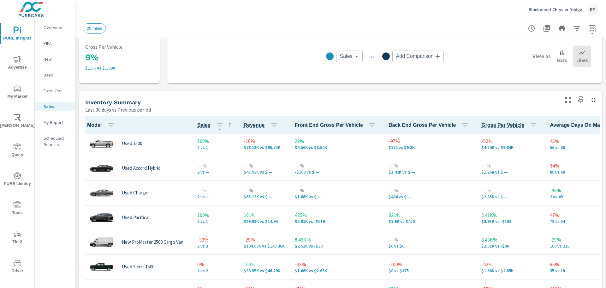
scroll to position [1217, 0]
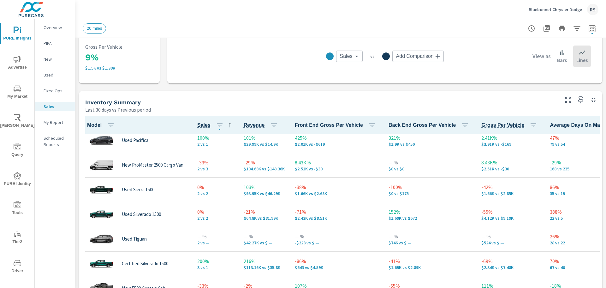
click at [207, 128] on span "Sales" at bounding box center [203, 125] width 13 height 8
click at [216, 126] on icon "button" at bounding box center [220, 125] width 8 height 8
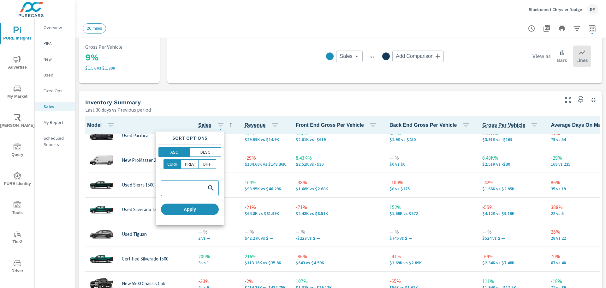
click at [271, 97] on div at bounding box center [303, 144] width 606 height 288
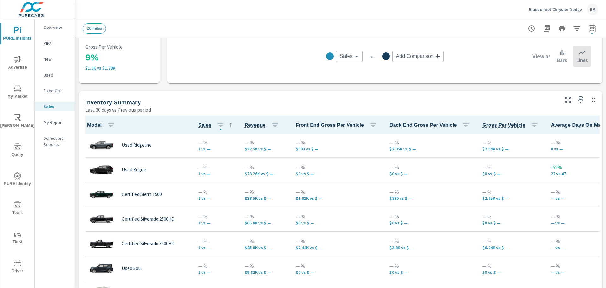
scroll to position [712, 0]
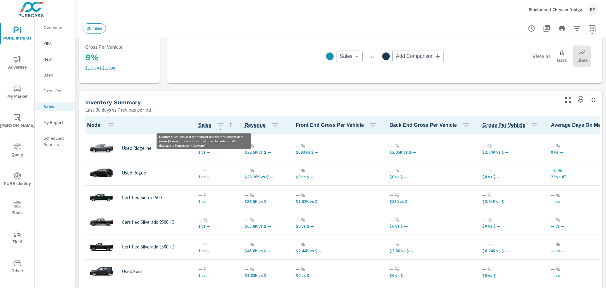
click at [205, 127] on span "Sales" at bounding box center [204, 125] width 13 height 8
click at [222, 125] on icon "button" at bounding box center [221, 125] width 8 height 8
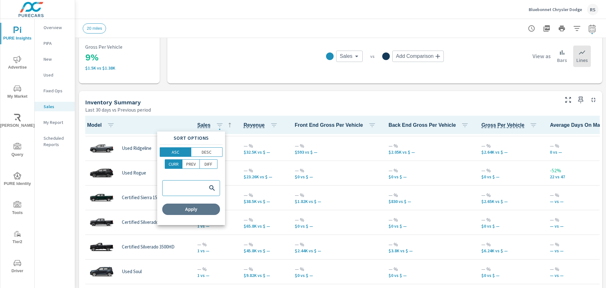
click at [182, 209] on span "Apply" at bounding box center [191, 209] width 53 height 6
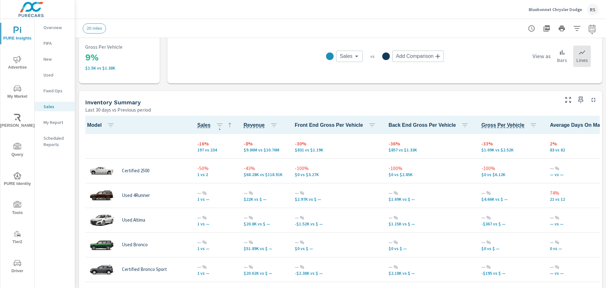
scroll to position [0, 0]
click at [589, 27] on icon "button" at bounding box center [592, 28] width 7 height 8
select select "Last 30 days"
select select "Previous period"
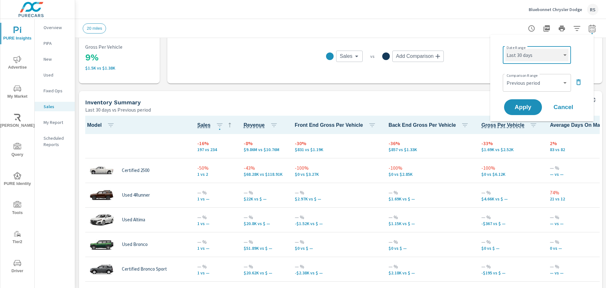
click at [544, 58] on select "Custom Yesterday Last week Last 7 days Last 14 days Last 30 days Last 45 days L…" at bounding box center [536, 55] width 63 height 13
click at [505, 49] on select "Custom Yesterday Last week Last 7 days Last 14 days Last 30 days Last 45 days L…" at bounding box center [536, 55] width 63 height 13
select select "Last 6 months"
click at [527, 110] on span "Apply" at bounding box center [523, 107] width 26 height 6
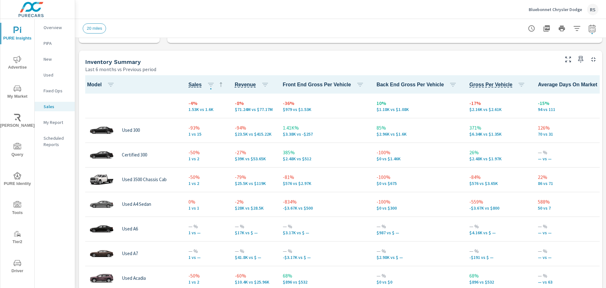
scroll to position [253, 0]
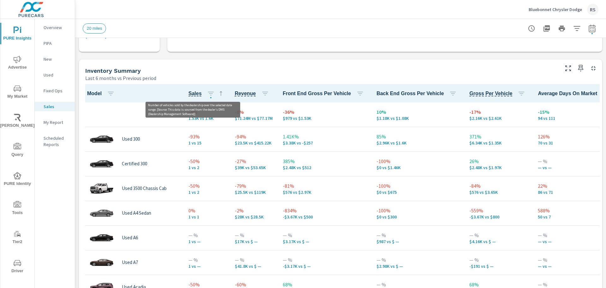
click at [192, 91] on span "Sales" at bounding box center [194, 94] width 13 height 8
click at [208, 93] on icon "button" at bounding box center [211, 94] width 6 height 4
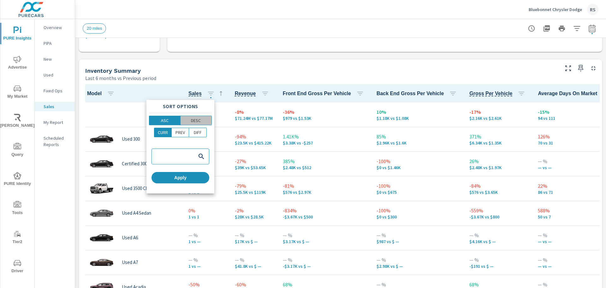
click at [192, 117] on p "DESC" at bounding box center [196, 120] width 10 height 6
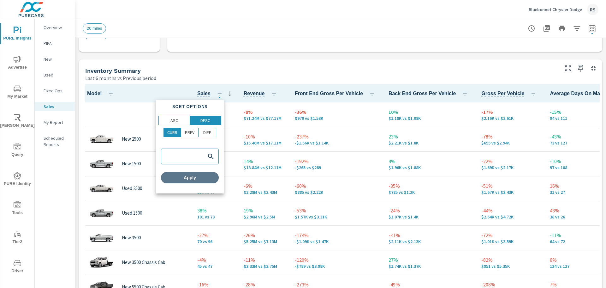
click at [191, 175] on span "Apply" at bounding box center [190, 178] width 53 height 6
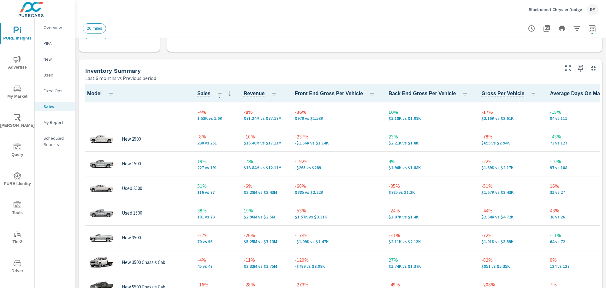
drag, startPoint x: 104, startPoint y: 112, endPoint x: 134, endPoint y: 110, distance: 29.4
click at [134, 110] on div at bounding box center [136, 114] width 101 height 19
click at [209, 96] on span "Sales" at bounding box center [215, 94] width 36 height 8
click at [213, 96] on button "button" at bounding box center [219, 93] width 13 height 13
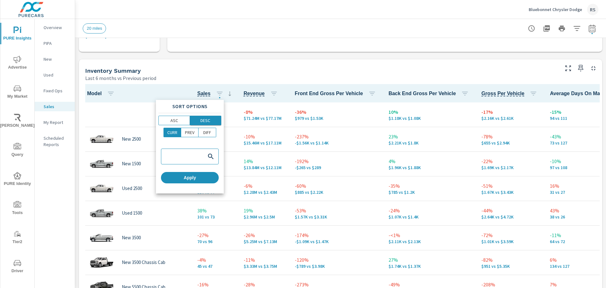
click at [198, 117] on span "DESC" at bounding box center [205, 120] width 27 height 6
click at [176, 122] on p "ASC" at bounding box center [174, 120] width 8 height 6
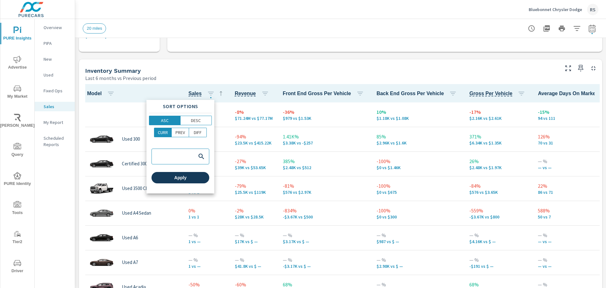
click at [185, 176] on span "Apply" at bounding box center [180, 178] width 53 height 6
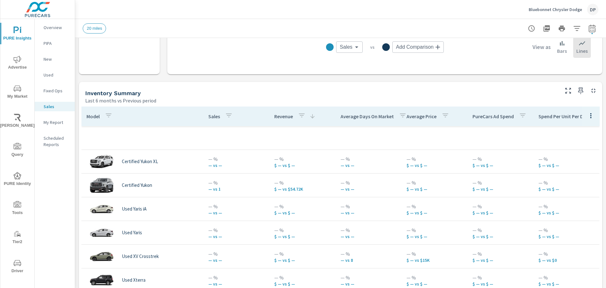
scroll to position [221, 0]
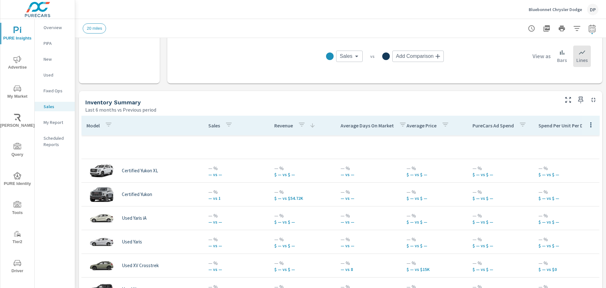
click at [212, 132] on div "Sales" at bounding box center [221, 125] width 27 height 15
click at [212, 130] on div "Sales" at bounding box center [225, 125] width 34 height 15
click at [587, 126] on icon "button" at bounding box center [591, 125] width 8 height 8
click at [582, 126] on div at bounding box center [303, 144] width 606 height 288
click at [589, 27] on icon "button" at bounding box center [592, 28] width 7 height 8
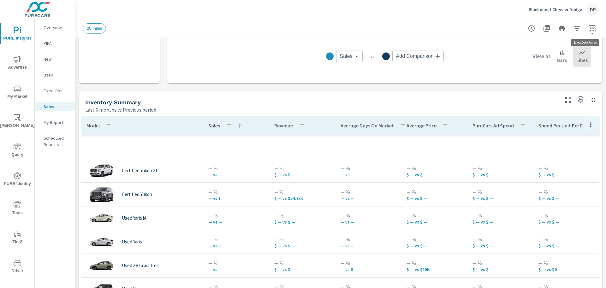
select select "Last 6 months"
select select "Previous period"
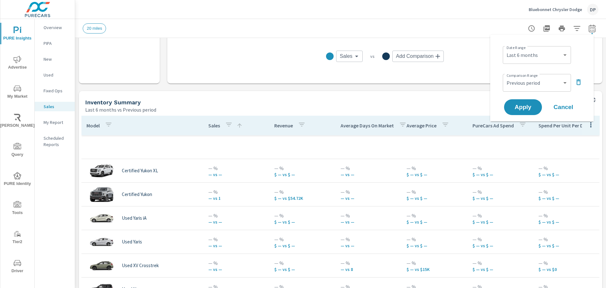
click at [421, 101] on div "Inventory Summary" at bounding box center [321, 101] width 473 height 7
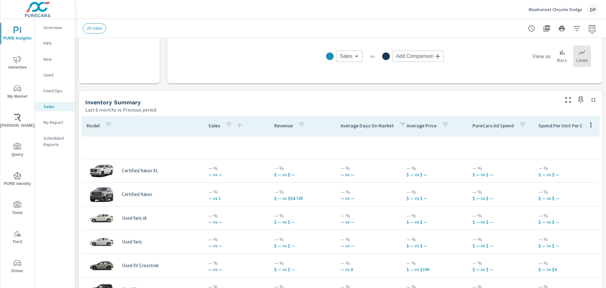
click at [209, 128] on p "Sales" at bounding box center [214, 125] width 12 height 6
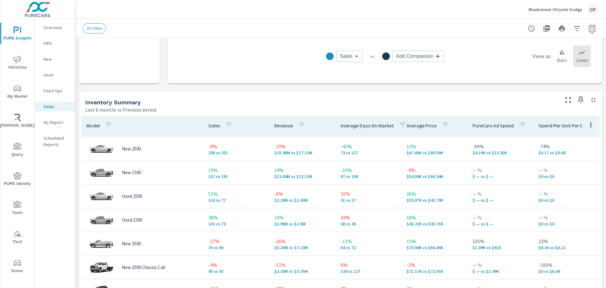
scroll to position [95, 0]
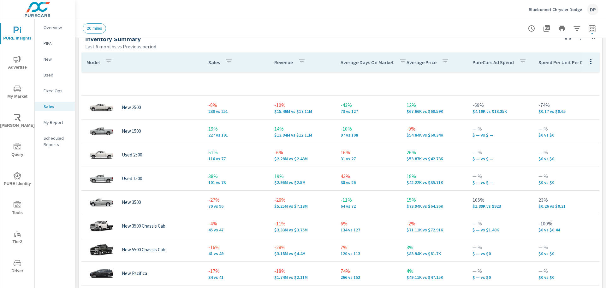
scroll to position [253, 0]
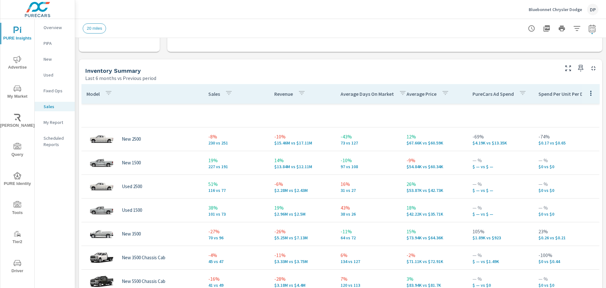
click at [213, 96] on p "Sales" at bounding box center [214, 94] width 12 height 6
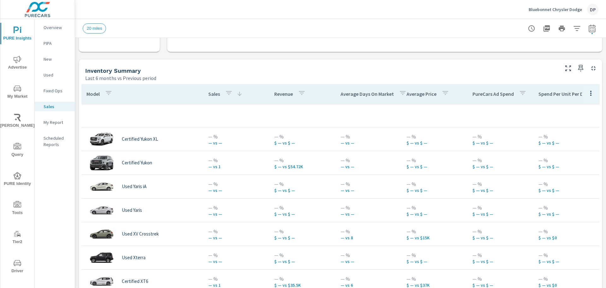
click at [213, 96] on p "Sales" at bounding box center [214, 94] width 12 height 6
click at [211, 97] on p "Sales" at bounding box center [214, 94] width 12 height 6
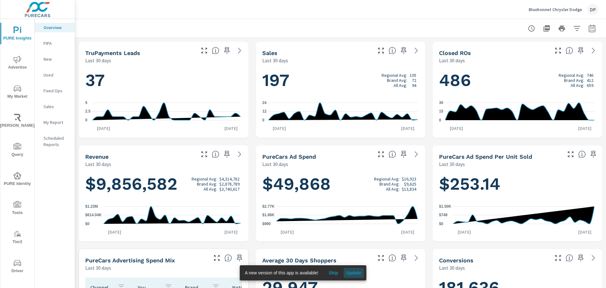
click at [353, 276] on button "Update" at bounding box center [353, 272] width 20 height 10
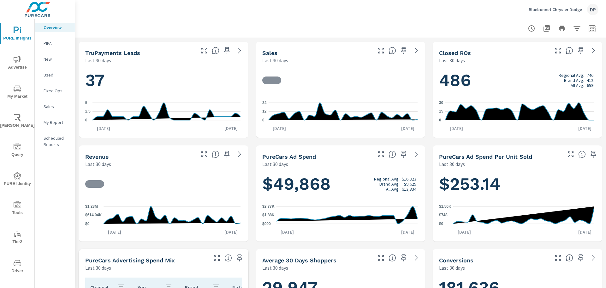
click at [51, 124] on p "My Report" at bounding box center [57, 122] width 26 height 6
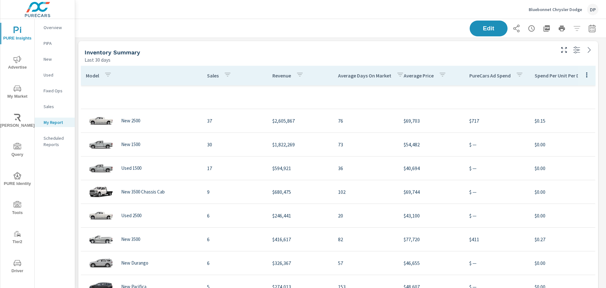
scroll to position [2046, 536]
click at [211, 76] on p "Sales" at bounding box center [213, 75] width 12 height 6
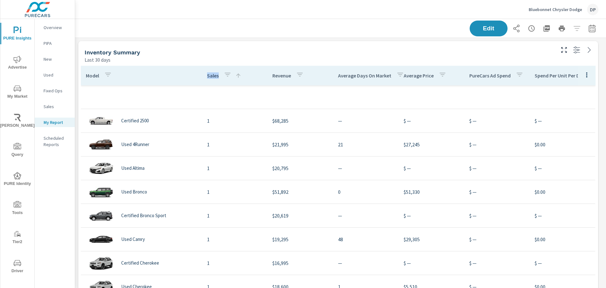
click at [211, 76] on p "Sales" at bounding box center [213, 75] width 12 height 6
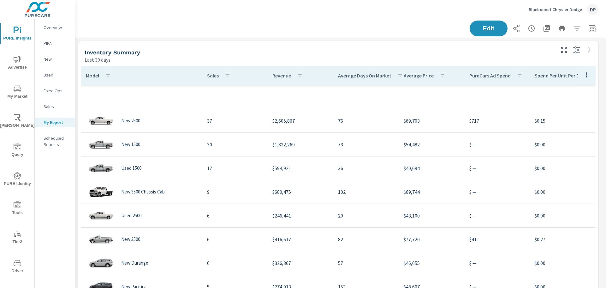
click at [211, 76] on p "Sales" at bounding box center [213, 75] width 12 height 6
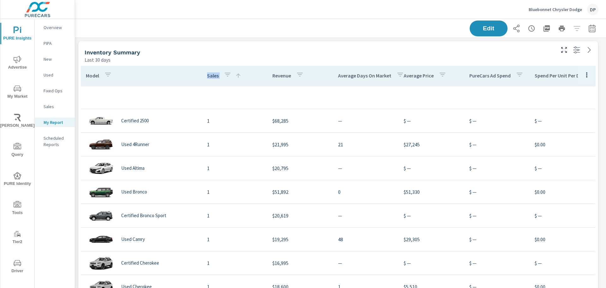
click at [211, 76] on p "Sales" at bounding box center [213, 75] width 12 height 6
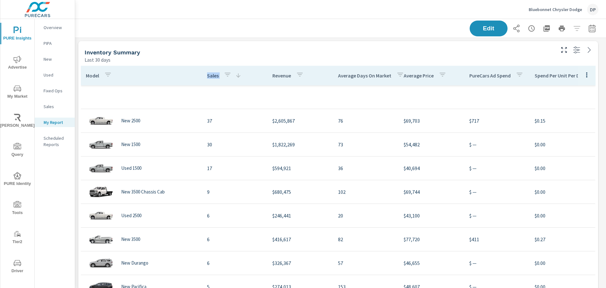
click at [211, 76] on p "Sales" at bounding box center [213, 75] width 12 height 6
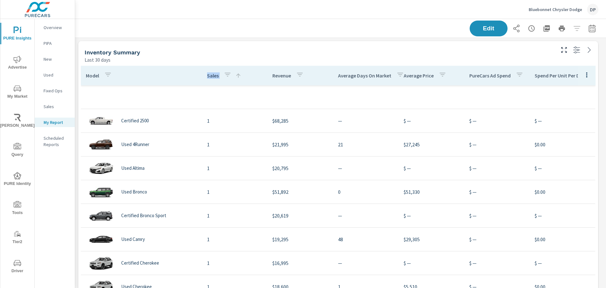
click at [211, 76] on p "Sales" at bounding box center [213, 75] width 12 height 6
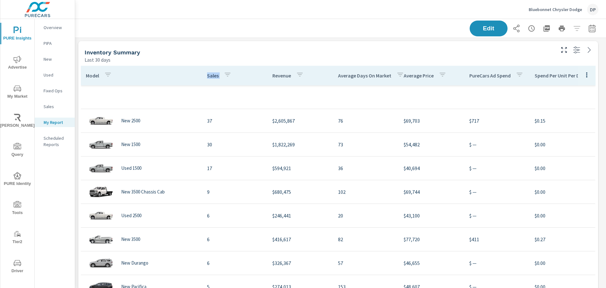
click at [211, 76] on p "Sales" at bounding box center [213, 75] width 12 height 6
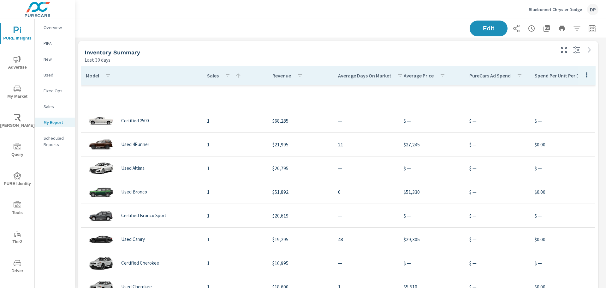
click at [211, 76] on p "Sales" at bounding box center [213, 75] width 12 height 6
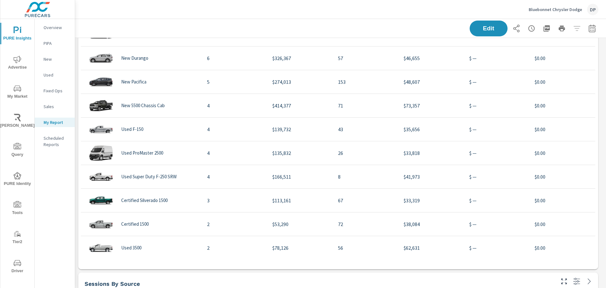
scroll to position [284, 0]
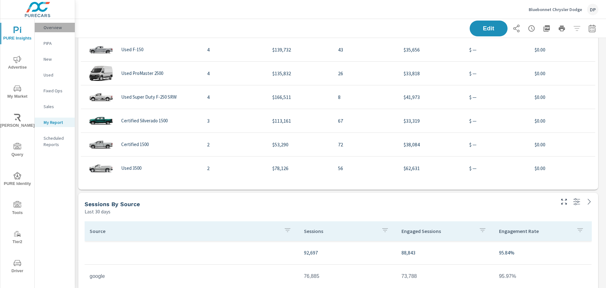
click at [48, 30] on p "Overview" at bounding box center [57, 27] width 26 height 6
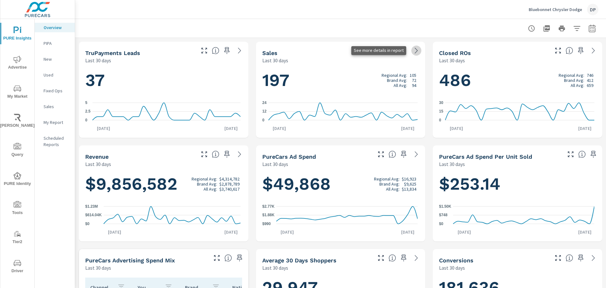
click at [413, 48] on icon at bounding box center [417, 51] width 8 height 8
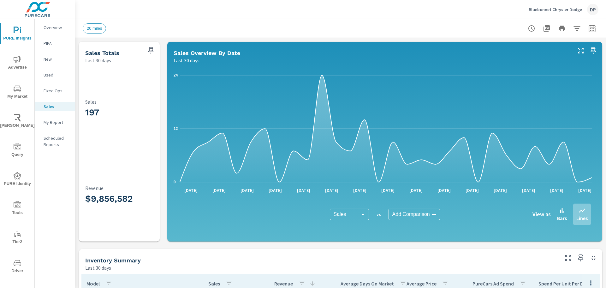
scroll to position [158, 0]
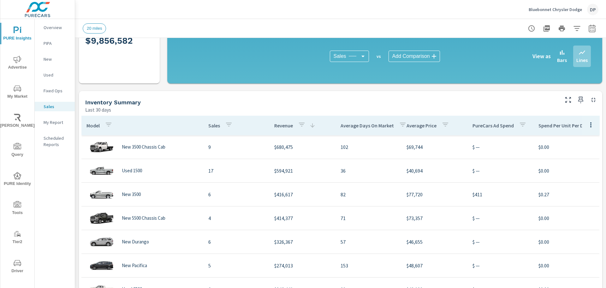
click at [212, 128] on p "Sales" at bounding box center [214, 125] width 12 height 6
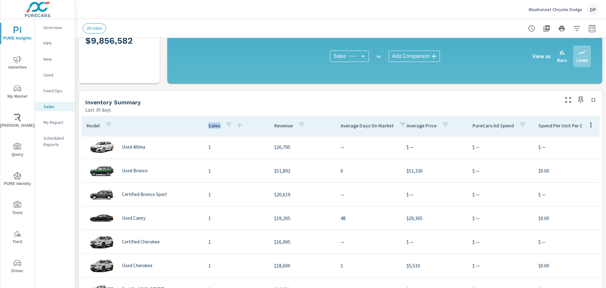
click at [212, 128] on p "Sales" at bounding box center [214, 125] width 12 height 6
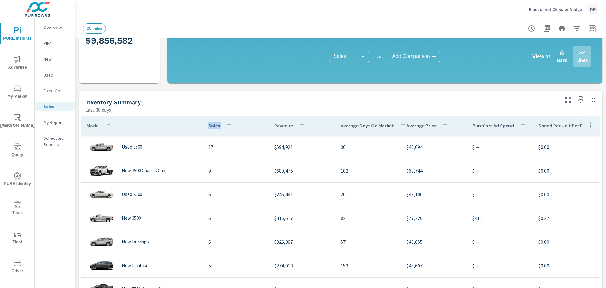
click at [212, 128] on p "Sales" at bounding box center [214, 125] width 12 height 6
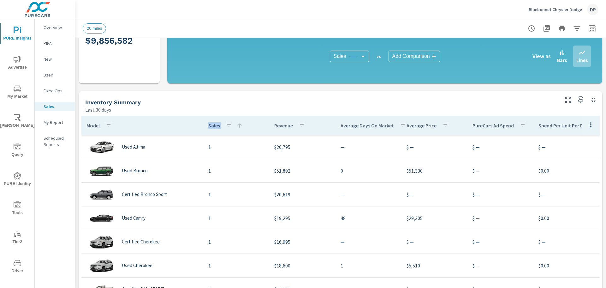
click at [22, 174] on span "PURE Identity" at bounding box center [17, 179] width 30 height 15
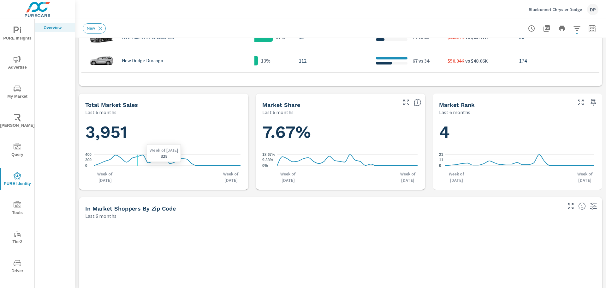
scroll to position [505, 0]
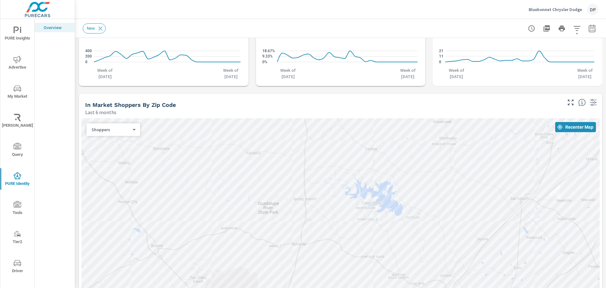
scroll to position [600, 0]
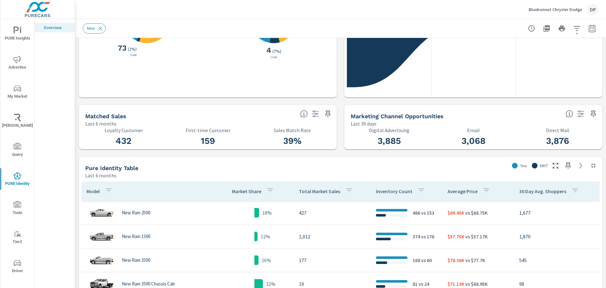
scroll to position [158, 0]
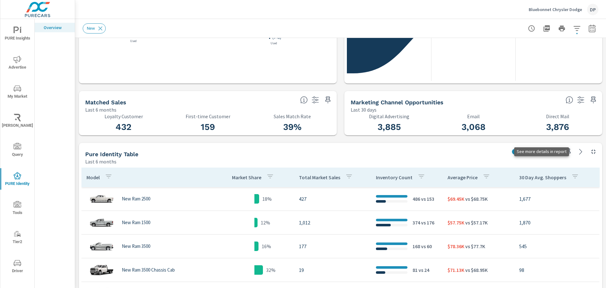
click at [577, 151] on icon at bounding box center [581, 152] width 8 height 8
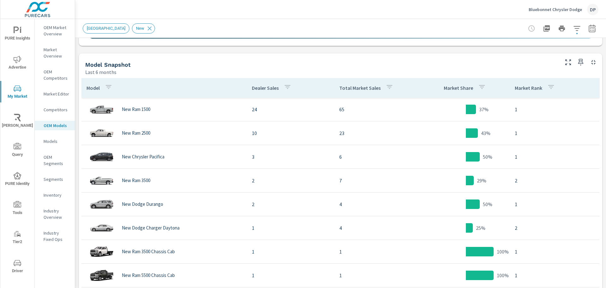
scroll to position [316, 0]
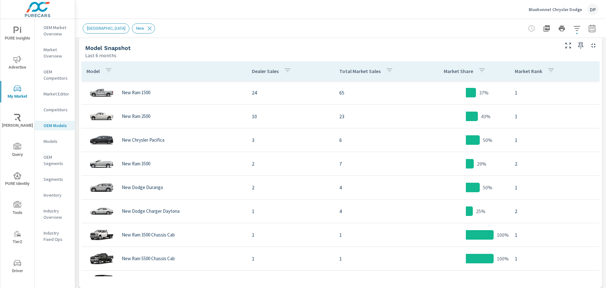
click at [264, 69] on p "Dealer Sales" at bounding box center [265, 71] width 27 height 6
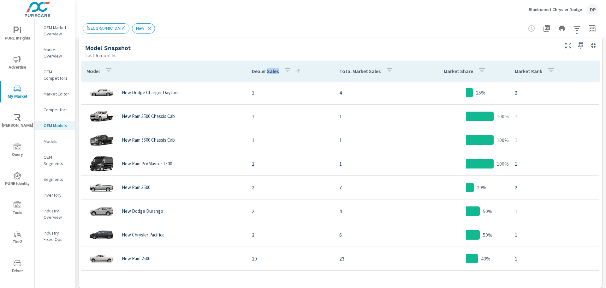
click at [264, 69] on p "Dealer Sales" at bounding box center [265, 71] width 27 height 6
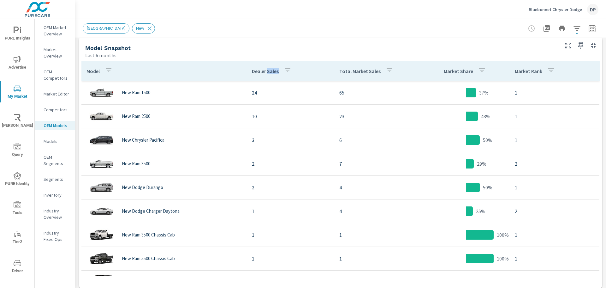
click at [264, 69] on p "Dealer Sales" at bounding box center [265, 71] width 27 height 6
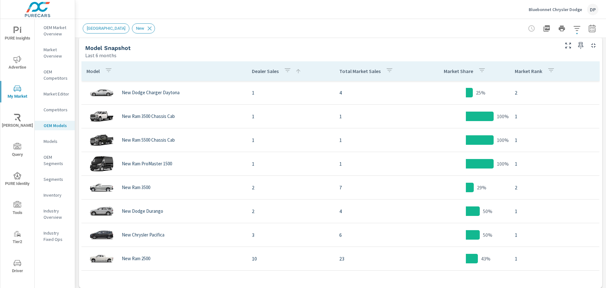
click at [264, 69] on p "Dealer Sales" at bounding box center [265, 71] width 27 height 6
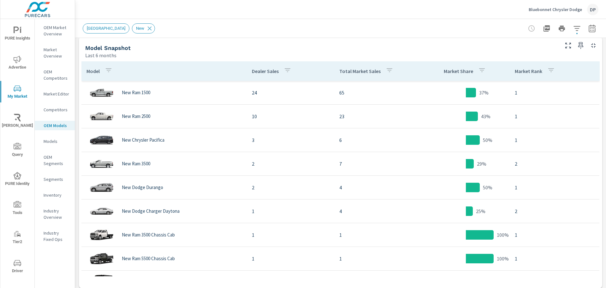
click at [285, 71] on icon "button" at bounding box center [288, 70] width 6 height 4
click at [282, 71] on div at bounding box center [303, 144] width 606 height 288
click at [342, 71] on p "Total Market Sales" at bounding box center [359, 71] width 41 height 6
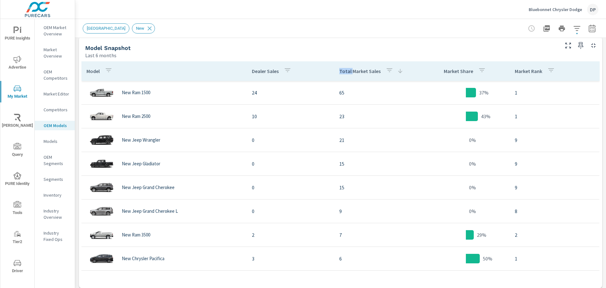
click at [342, 71] on p "Total Market Sales" at bounding box center [359, 71] width 41 height 6
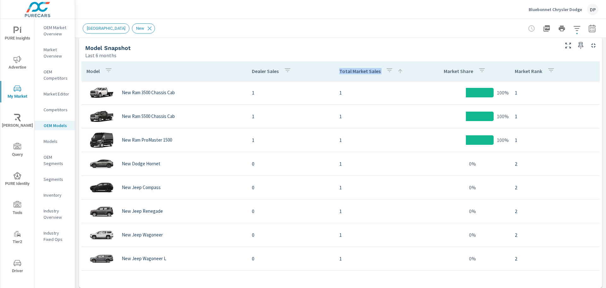
click at [342, 71] on p "Total Market Sales" at bounding box center [359, 71] width 41 height 6
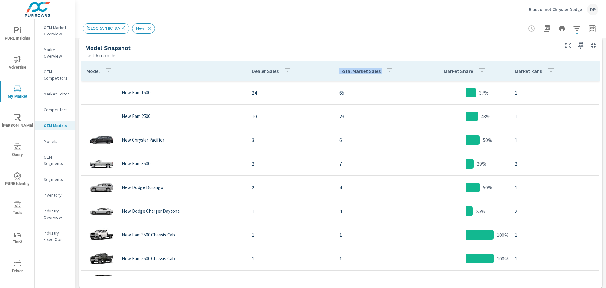
click at [342, 71] on p "Total Market Sales" at bounding box center [359, 71] width 41 height 6
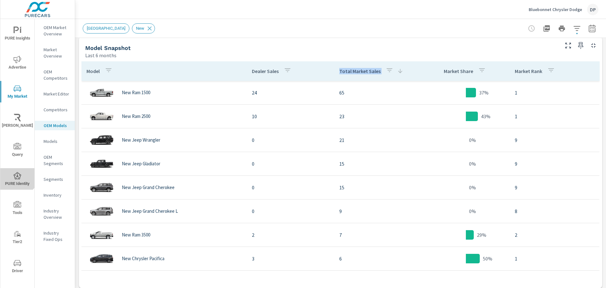
click at [12, 170] on button "PURE Identity" at bounding box center [17, 178] width 34 height 21
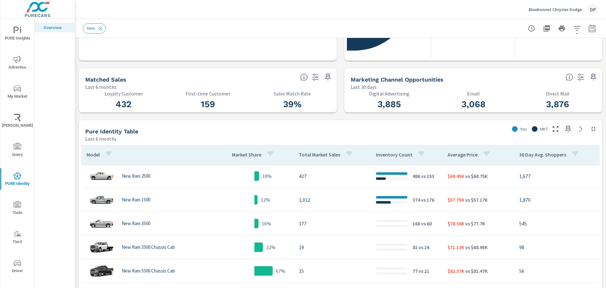
scroll to position [189, 0]
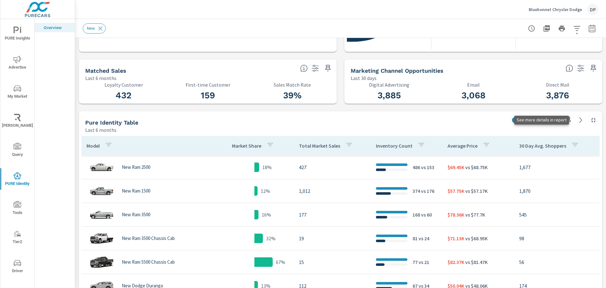
click at [576, 124] on link at bounding box center [581, 120] width 10 height 10
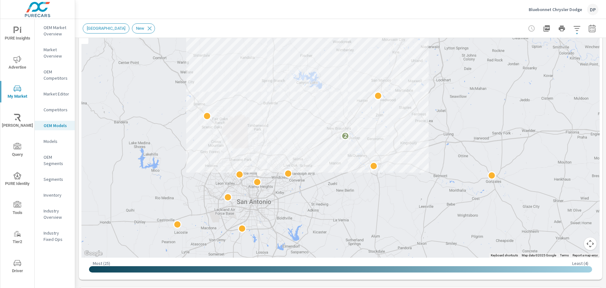
scroll to position [221, 0]
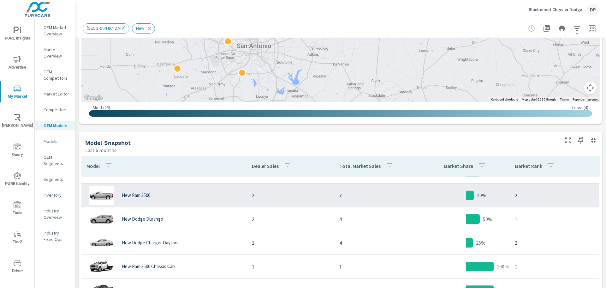
scroll to position [1, 0]
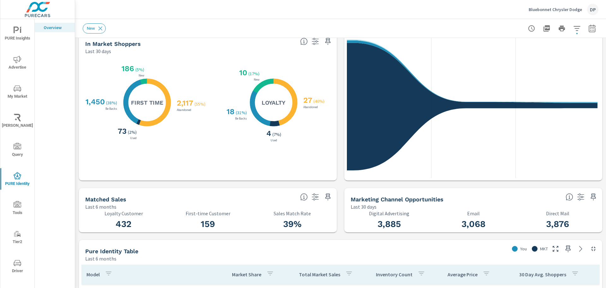
scroll to position [189, 0]
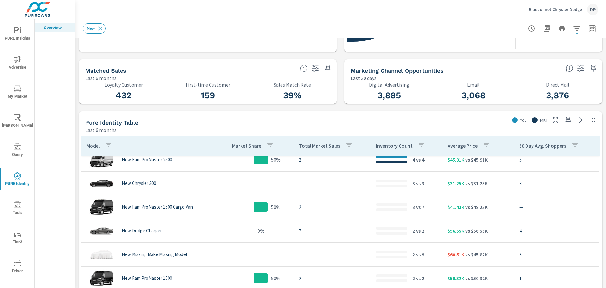
scroll to position [404, 0]
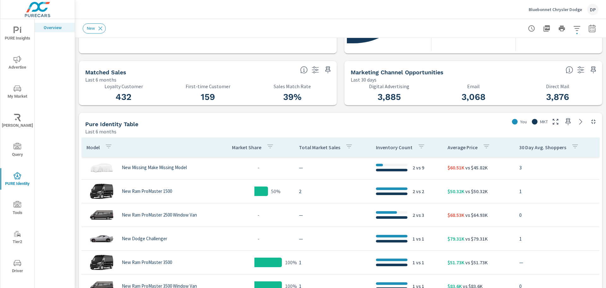
scroll to position [188, 0]
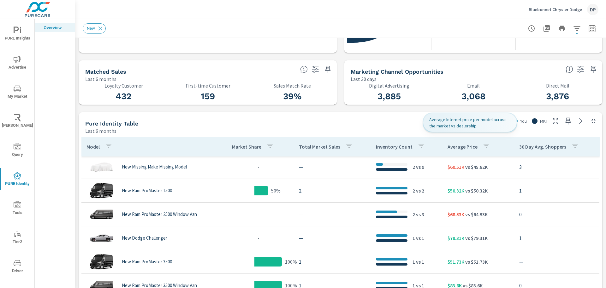
click at [448, 150] on div "Average Price" at bounding box center [470, 146] width 45 height 15
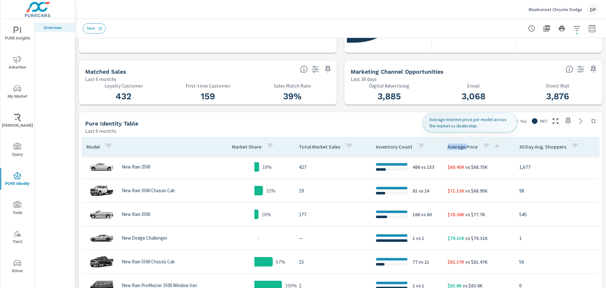
click at [448, 150] on div "Average Price" at bounding box center [474, 146] width 53 height 15
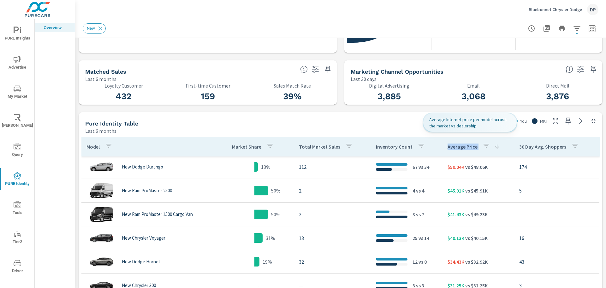
click at [448, 150] on div "Average Price" at bounding box center [474, 146] width 53 height 15
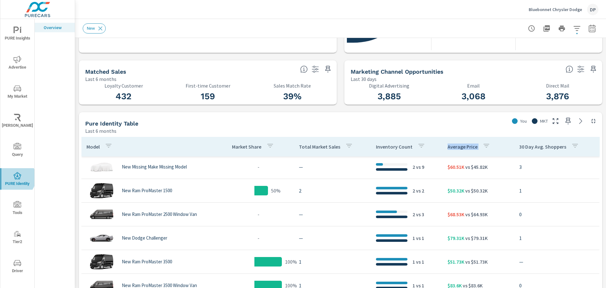
click at [14, 177] on icon "nav menu" at bounding box center [18, 175] width 8 height 7
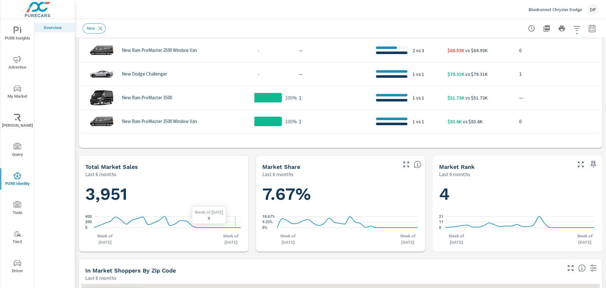
scroll to position [442, 0]
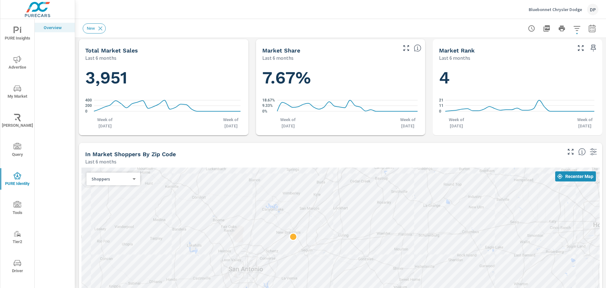
scroll to position [630, 0]
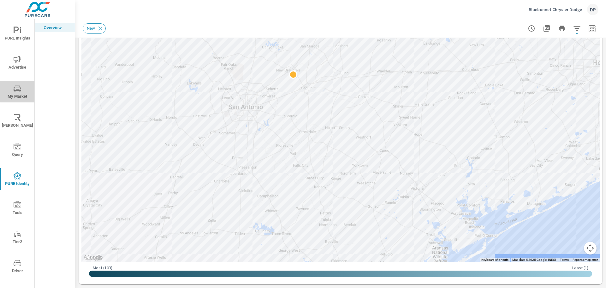
click at [24, 93] on span "My Market" at bounding box center [17, 92] width 30 height 15
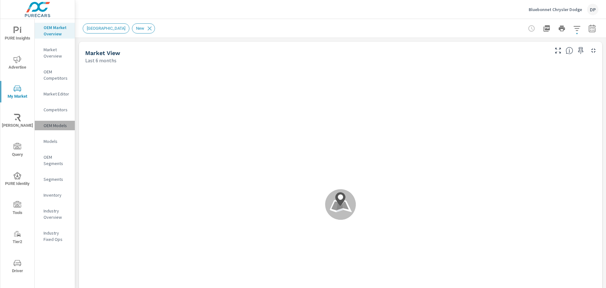
click at [59, 123] on p "OEM Models" at bounding box center [57, 125] width 26 height 6
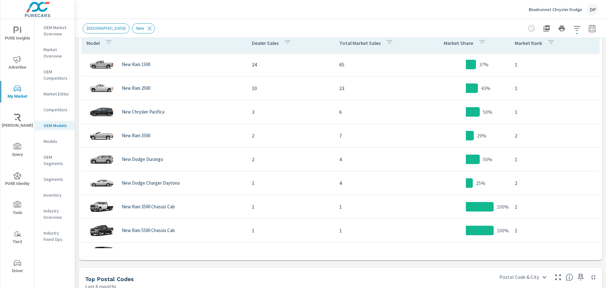
scroll to position [347, 0]
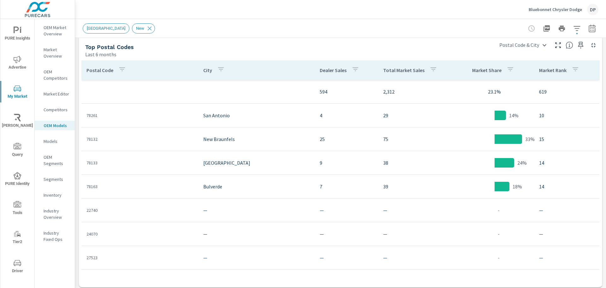
scroll to position [579, 0]
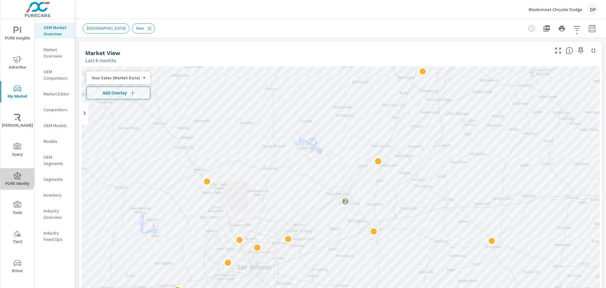
click at [9, 176] on span "PURE Identity" at bounding box center [17, 179] width 30 height 15
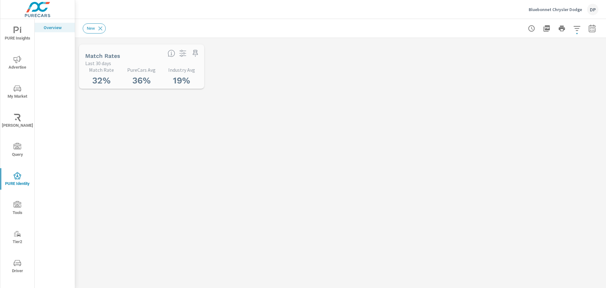
scroll to position [402, 0]
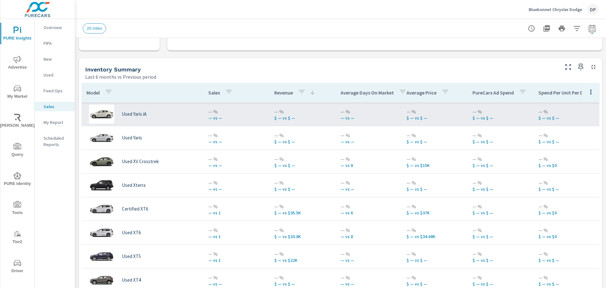
scroll to position [316, 0]
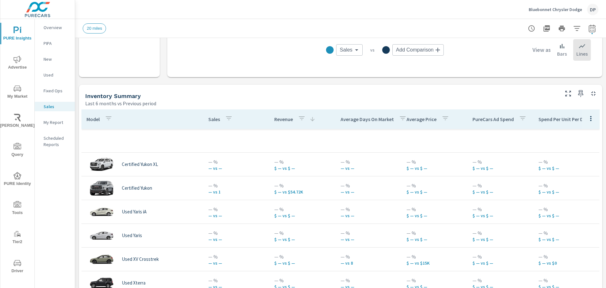
scroll to position [221, 0]
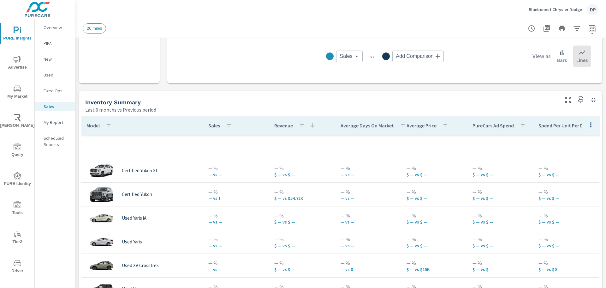
click at [212, 126] on p "Sales" at bounding box center [214, 125] width 12 height 6
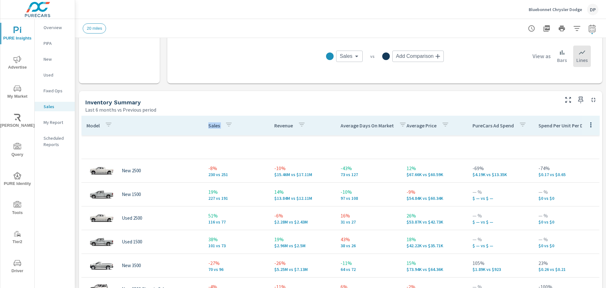
click at [212, 126] on p "Sales" at bounding box center [214, 125] width 12 height 6
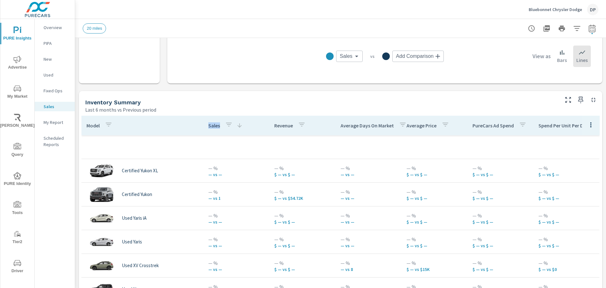
click at [212, 126] on p "Sales" at bounding box center [214, 125] width 12 height 6
click at [59, 105] on p "Sales" at bounding box center [57, 106] width 26 height 6
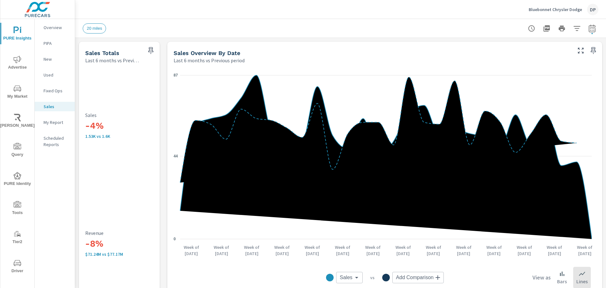
click at [51, 91] on p "Fixed Ops" at bounding box center [57, 90] width 26 height 6
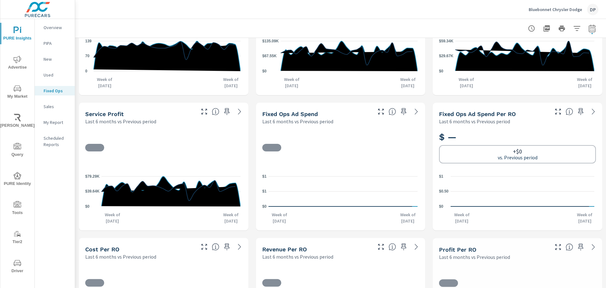
scroll to position [156, 0]
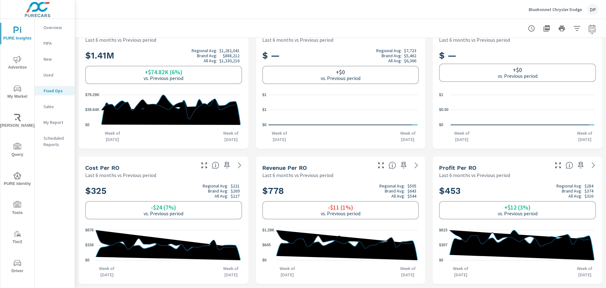
click at [49, 77] on p "Used" at bounding box center [57, 75] width 26 height 6
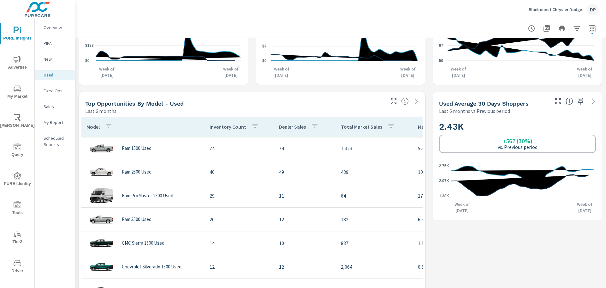
scroll to position [221, 0]
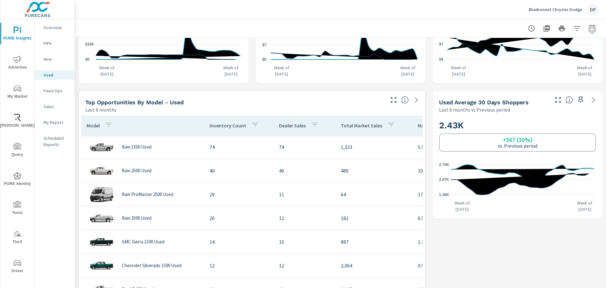
click at [227, 126] on p "Inventory Count" at bounding box center [228, 125] width 37 height 6
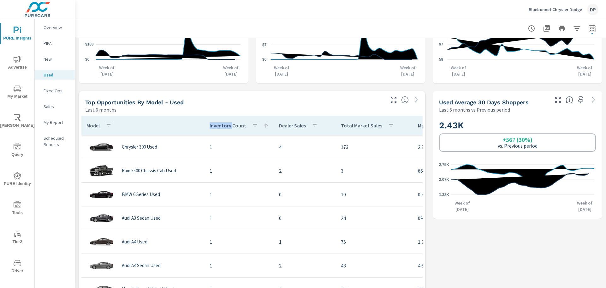
click at [227, 126] on p "Inventory Count" at bounding box center [228, 125] width 37 height 6
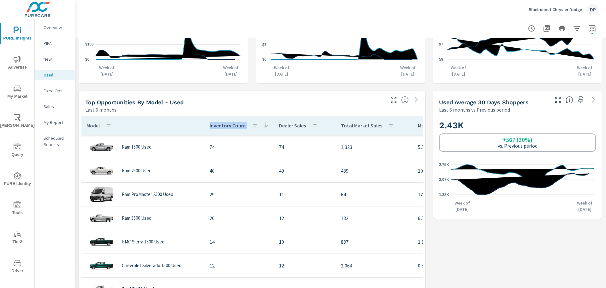
click at [227, 126] on p "Inventory Count" at bounding box center [228, 125] width 37 height 6
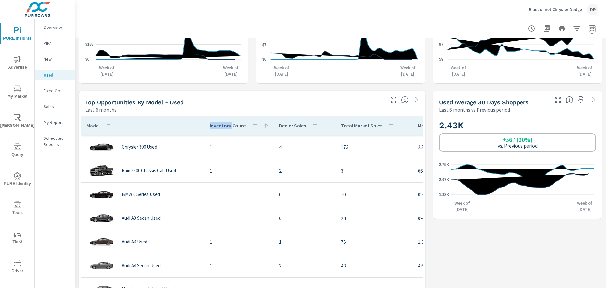
click at [227, 126] on p "Inventory Count" at bounding box center [228, 125] width 37 height 6
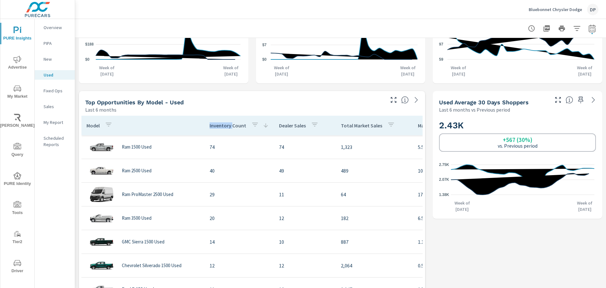
click at [227, 126] on p "Inventory Count" at bounding box center [228, 125] width 37 height 6
click at [52, 108] on p "Sales" at bounding box center [57, 106] width 26 height 6
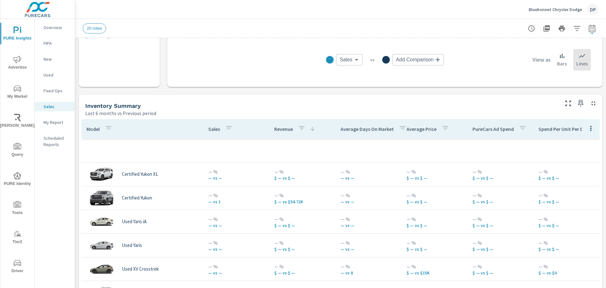
scroll to position [221, 0]
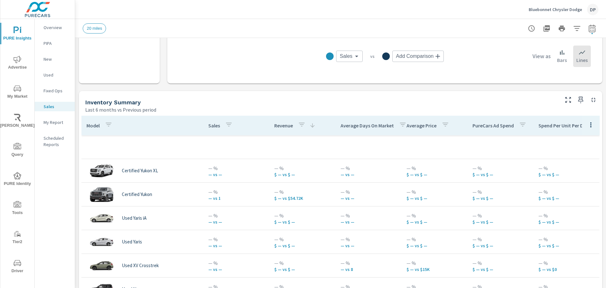
click at [88, 125] on p "Model" at bounding box center [92, 125] width 13 height 6
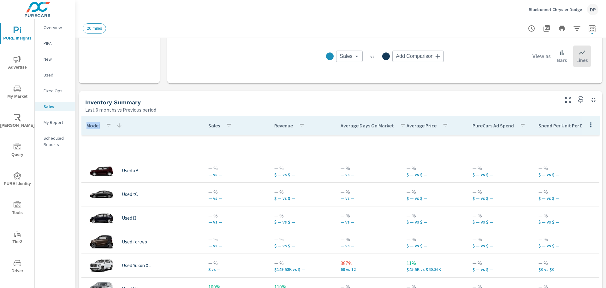
click at [88, 125] on p "Model" at bounding box center [92, 125] width 13 height 6
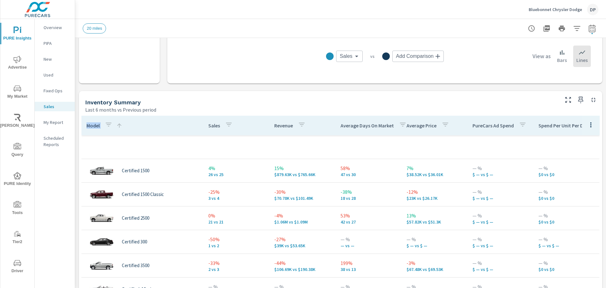
click at [88, 125] on p "Model" at bounding box center [92, 125] width 13 height 6
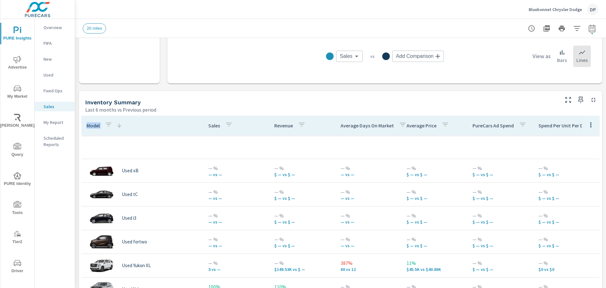
click at [208, 128] on p "Sales" at bounding box center [214, 125] width 12 height 6
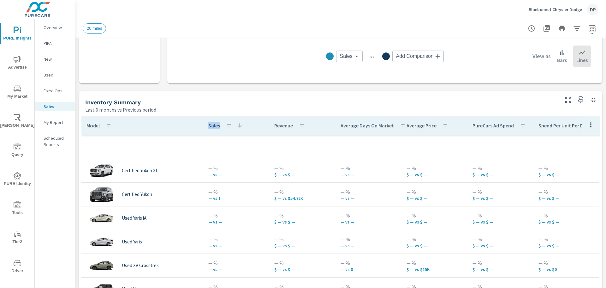
click at [208, 128] on p "Sales" at bounding box center [214, 125] width 12 height 6
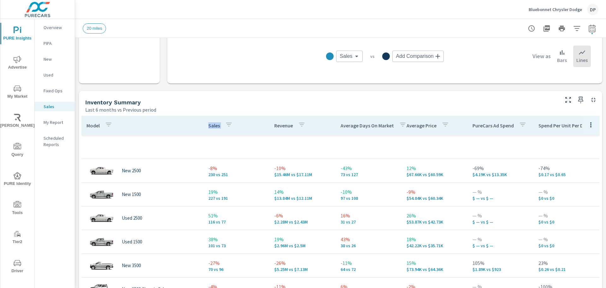
click at [208, 128] on p "Sales" at bounding box center [214, 125] width 12 height 6
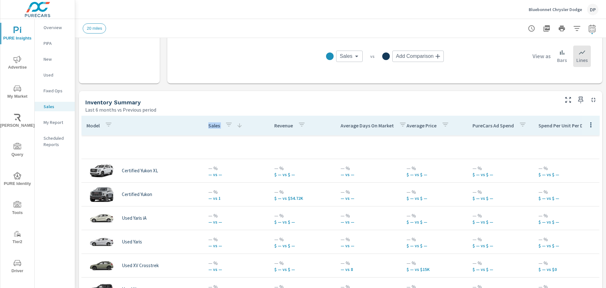
click at [208, 128] on p "Sales" at bounding box center [214, 125] width 12 height 6
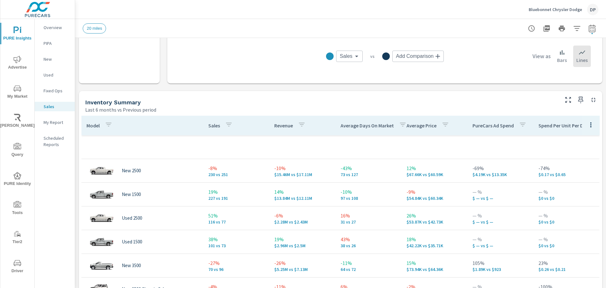
click at [278, 127] on p "Revenue" at bounding box center [283, 125] width 19 height 6
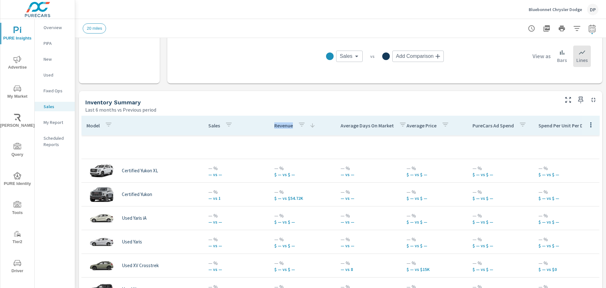
click at [278, 127] on p "Revenue" at bounding box center [283, 125] width 19 height 6
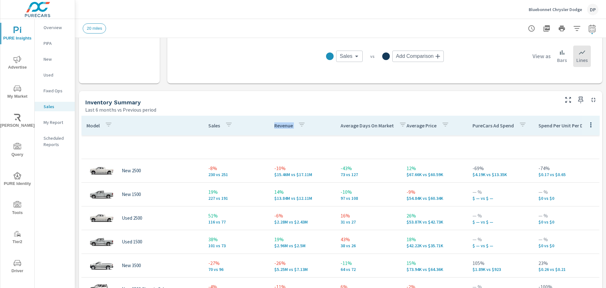
click at [278, 127] on p "Revenue" at bounding box center [283, 125] width 19 height 6
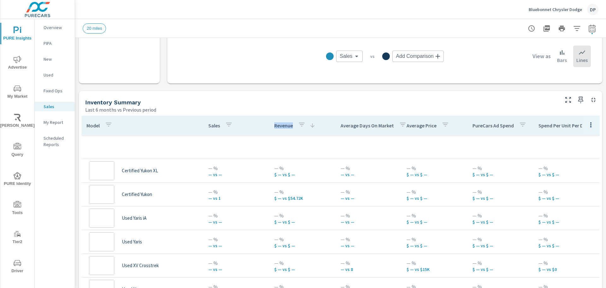
click at [278, 127] on p "Revenue" at bounding box center [283, 125] width 19 height 6
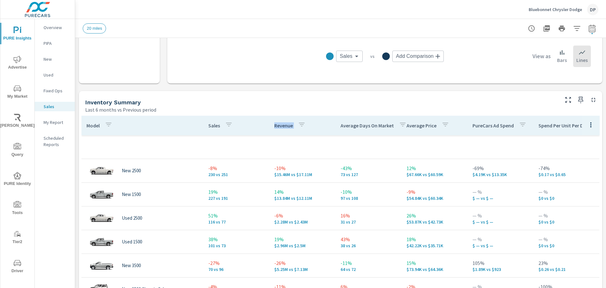
click at [21, 175] on span "PURE Identity" at bounding box center [17, 179] width 30 height 15
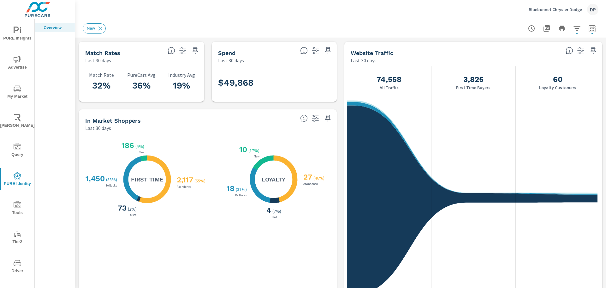
scroll to position [341, 0]
click at [588, 27] on icon "button" at bounding box center [592, 29] width 8 height 8
select select "Last 6 months"
select select "Previous period"
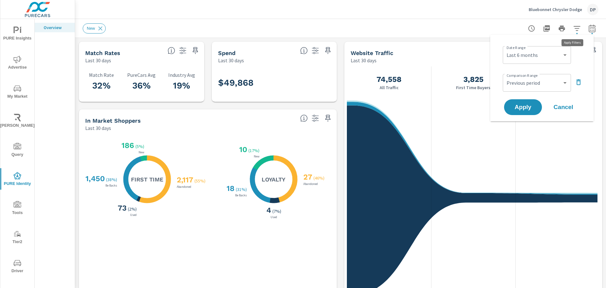
click at [573, 25] on icon "button" at bounding box center [577, 29] width 8 height 8
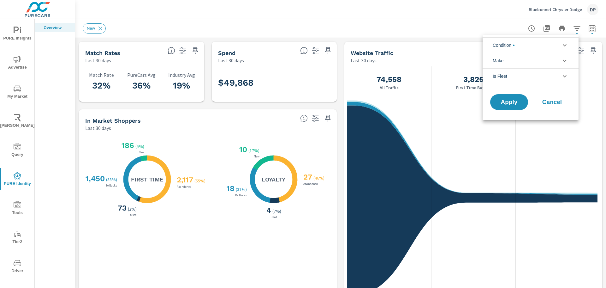
click at [353, 22] on div at bounding box center [303, 144] width 606 height 288
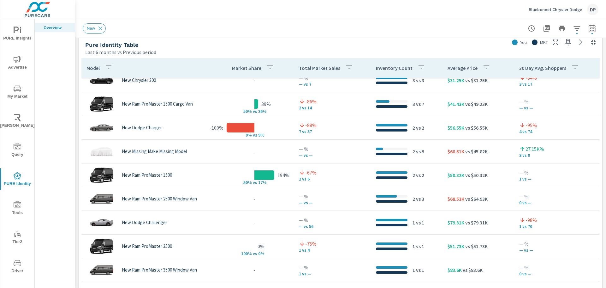
scroll to position [347, 0]
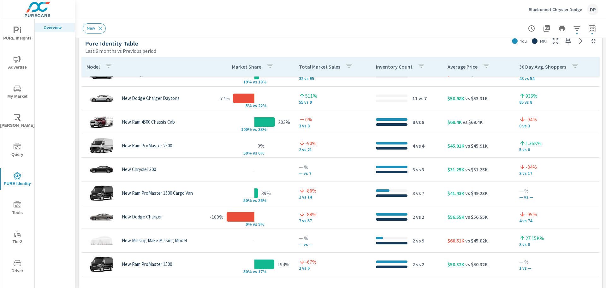
scroll to position [247, 0]
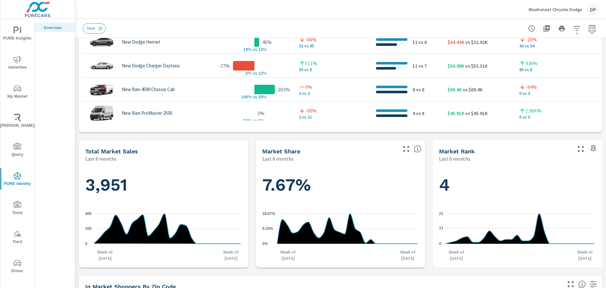
scroll to position [631, 0]
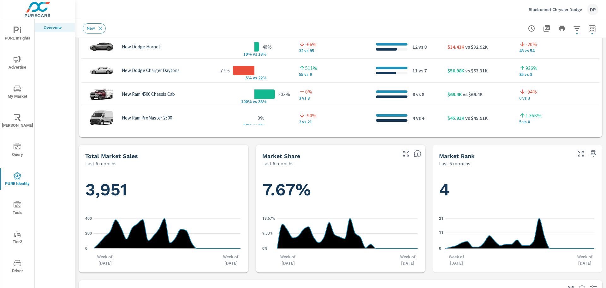
scroll to position [316, 0]
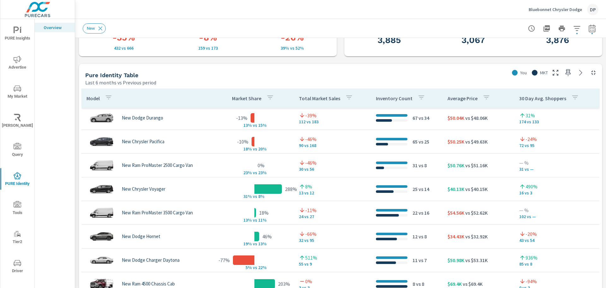
click at [239, 93] on div "Market Share" at bounding box center [254, 98] width 45 height 15
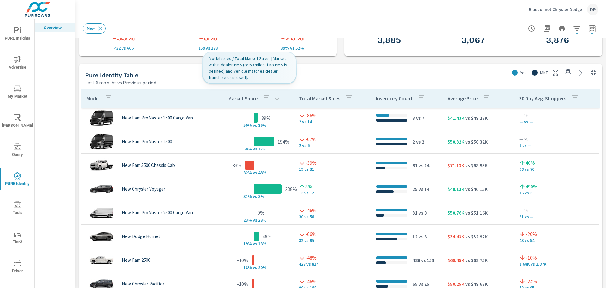
click at [239, 93] on div "Market Share" at bounding box center [254, 98] width 52 height 15
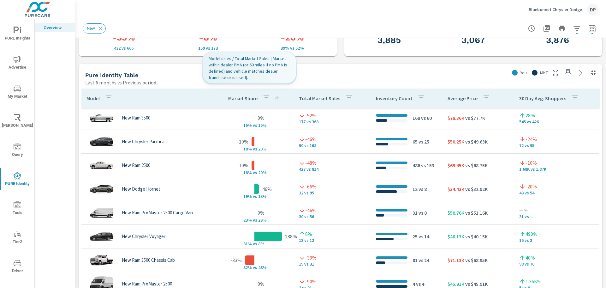
click at [239, 93] on div "Market Share" at bounding box center [254, 98] width 52 height 15
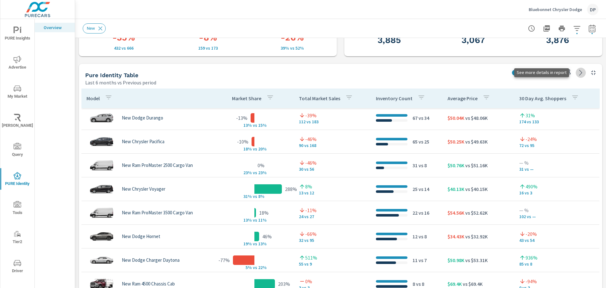
click at [576, 71] on link at bounding box center [581, 73] width 10 height 10
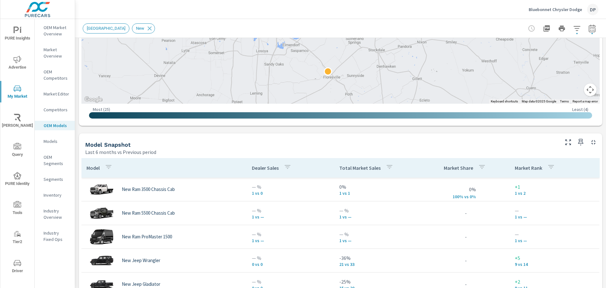
scroll to position [316, 0]
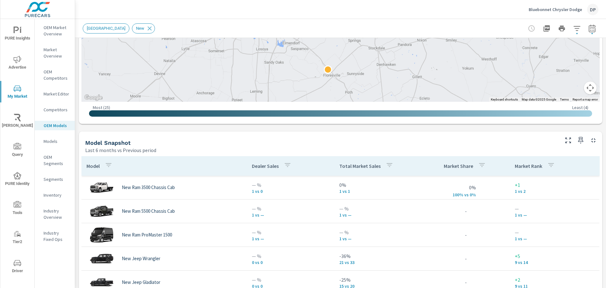
click at [253, 165] on p "Dealer Sales" at bounding box center [265, 166] width 27 height 6
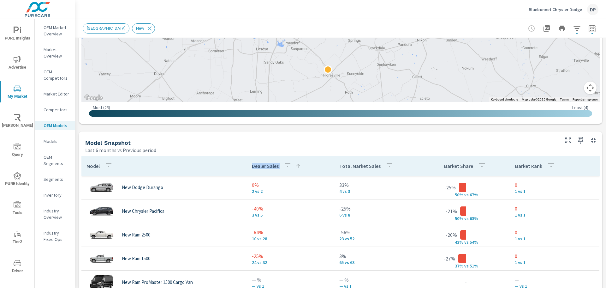
click at [253, 165] on p "Dealer Sales" at bounding box center [265, 166] width 27 height 6
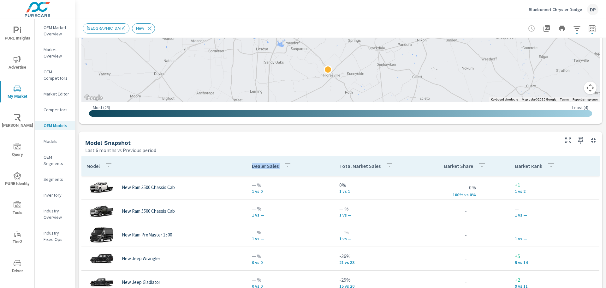
click at [253, 165] on p "Dealer Sales" at bounding box center [265, 166] width 27 height 6
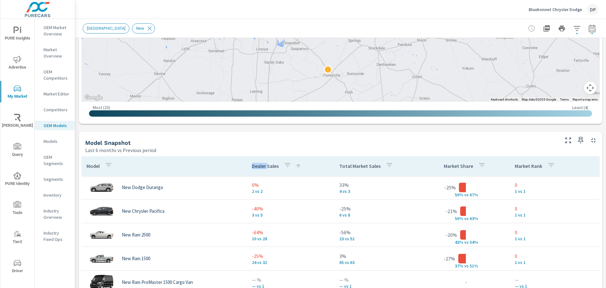
click at [253, 165] on p "Dealer Sales" at bounding box center [265, 166] width 27 height 6
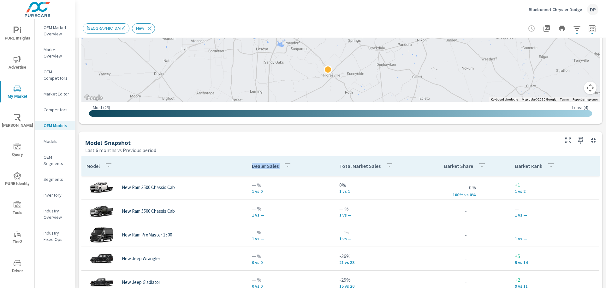
click at [253, 165] on p "Dealer Sales" at bounding box center [265, 166] width 27 height 6
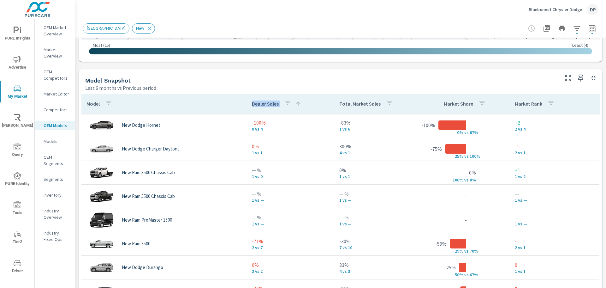
scroll to position [379, 0]
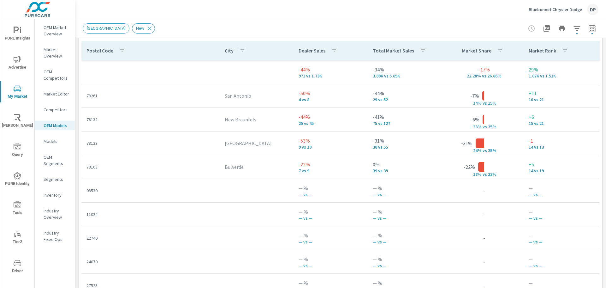
scroll to position [758, 0]
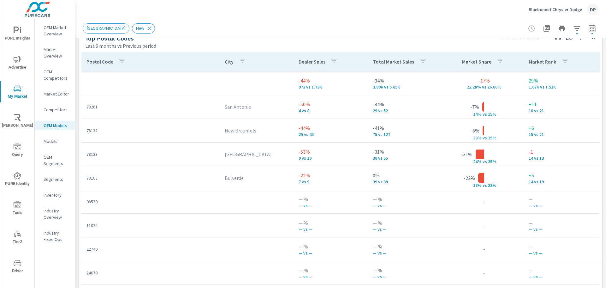
click at [225, 63] on p "City" at bounding box center [229, 61] width 9 height 6
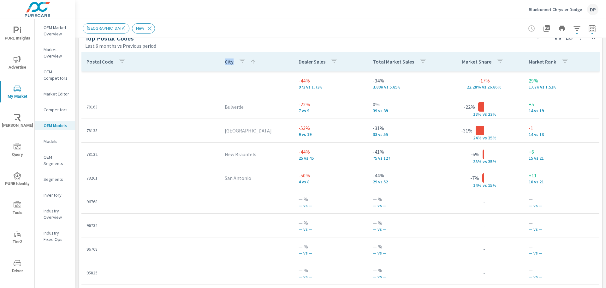
click at [225, 63] on p "City" at bounding box center [229, 61] width 9 height 6
click at [99, 60] on p "Postal Code" at bounding box center [99, 61] width 27 height 6
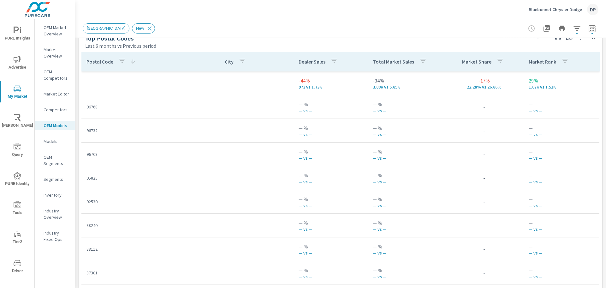
click at [99, 60] on p "Postal Code" at bounding box center [99, 61] width 27 height 6
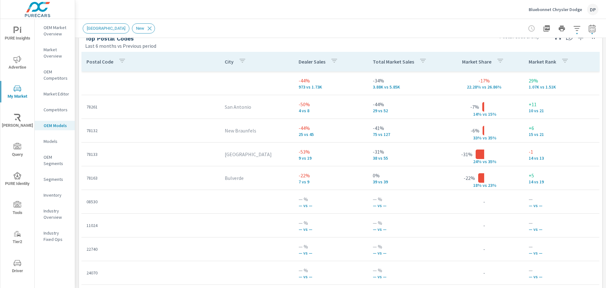
click at [299, 61] on p "Dealer Sales" at bounding box center [312, 61] width 27 height 6
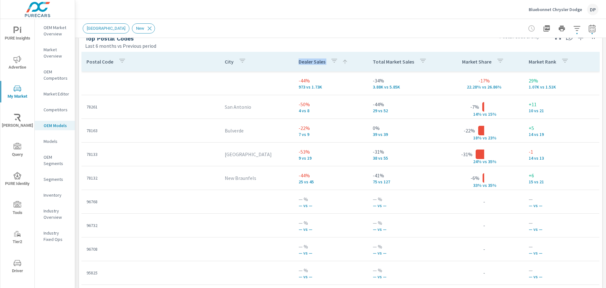
click at [299, 61] on p "Dealer Sales" at bounding box center [312, 61] width 27 height 6
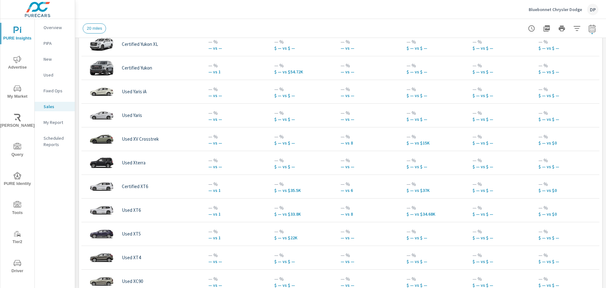
scroll to position [158, 0]
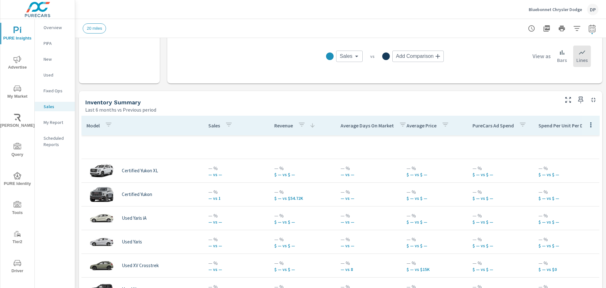
click at [215, 127] on p "Sales" at bounding box center [214, 125] width 12 height 6
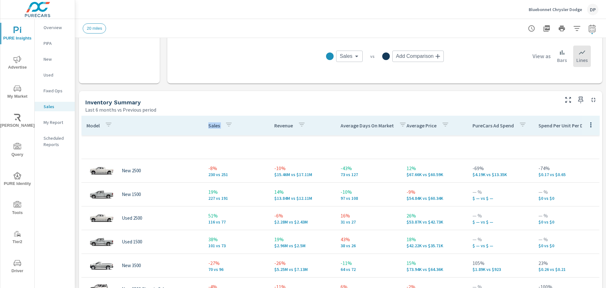
click at [215, 127] on p "Sales" at bounding box center [214, 125] width 12 height 6
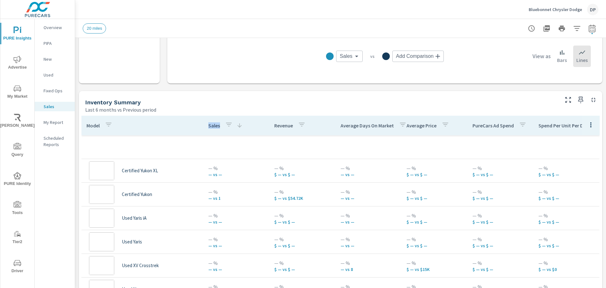
click at [215, 127] on p "Sales" at bounding box center [214, 125] width 12 height 6
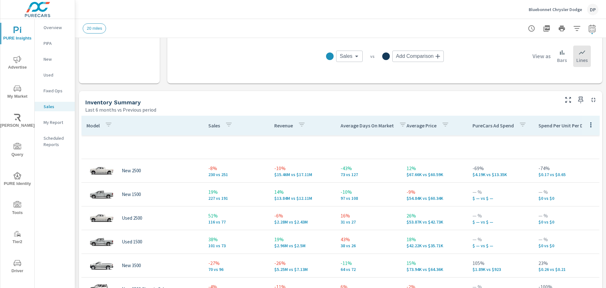
click at [113, 150] on td at bounding box center [142, 147] width 122 height 10
click at [208, 125] on p "Sales" at bounding box center [214, 125] width 12 height 6
